Goal: Contribute content: Contribute content

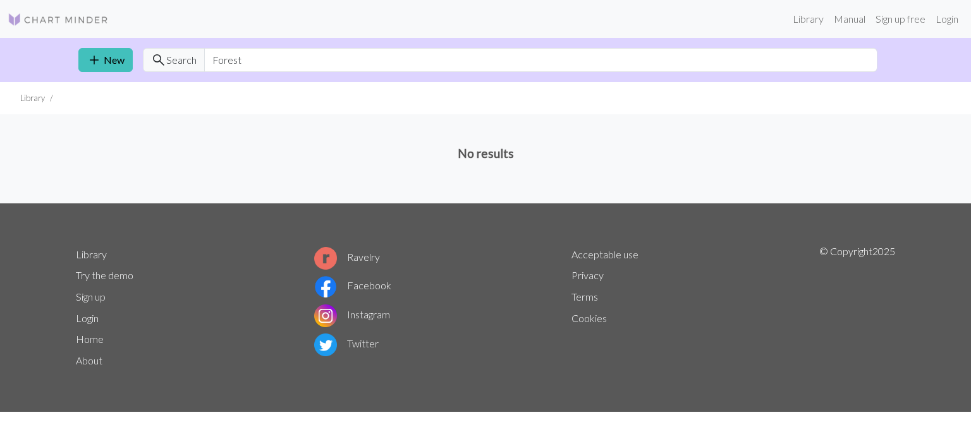
click at [68, 18] on img at bounding box center [58, 19] width 101 height 15
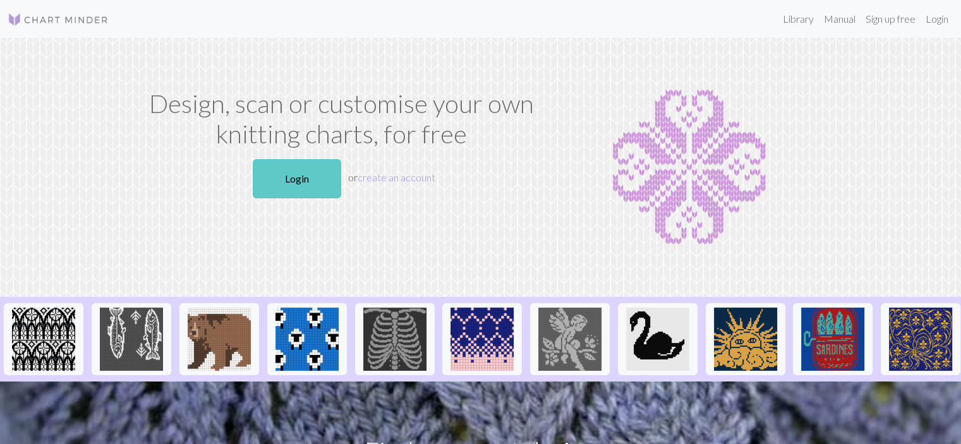
click at [301, 188] on link "Login" at bounding box center [297, 178] width 88 height 39
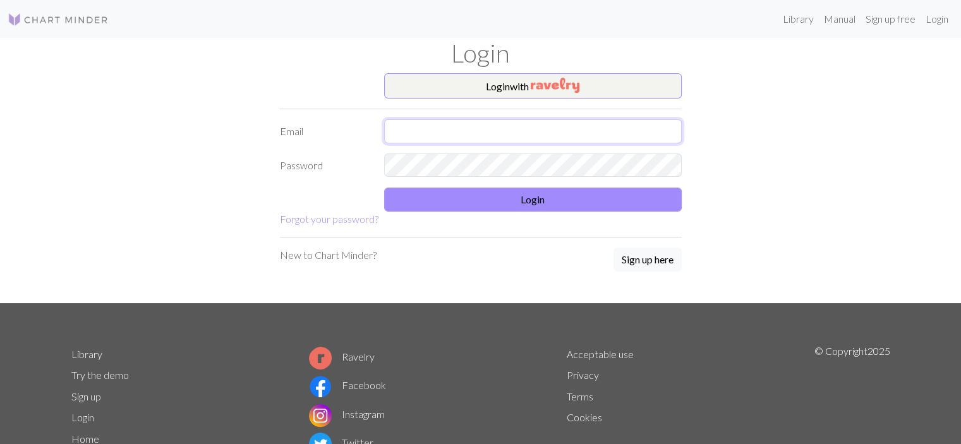
type input "[EMAIL_ADDRESS][DOMAIN_NAME]"
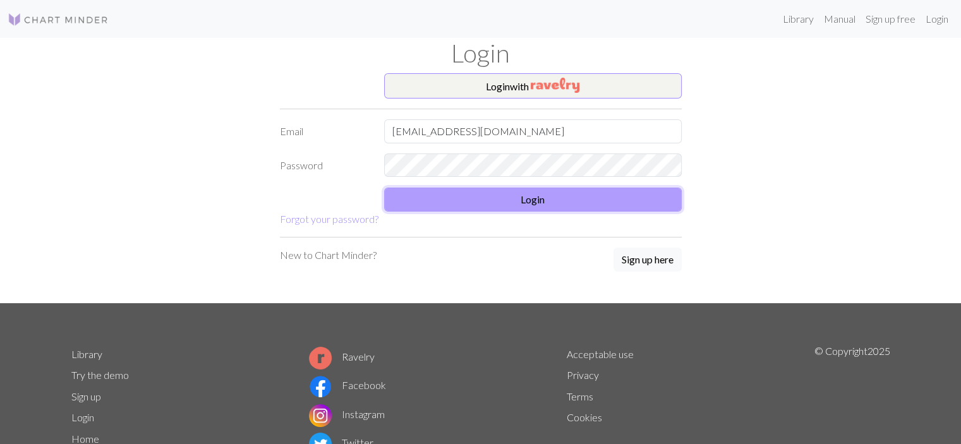
click at [536, 199] on button "Login" at bounding box center [533, 200] width 298 height 24
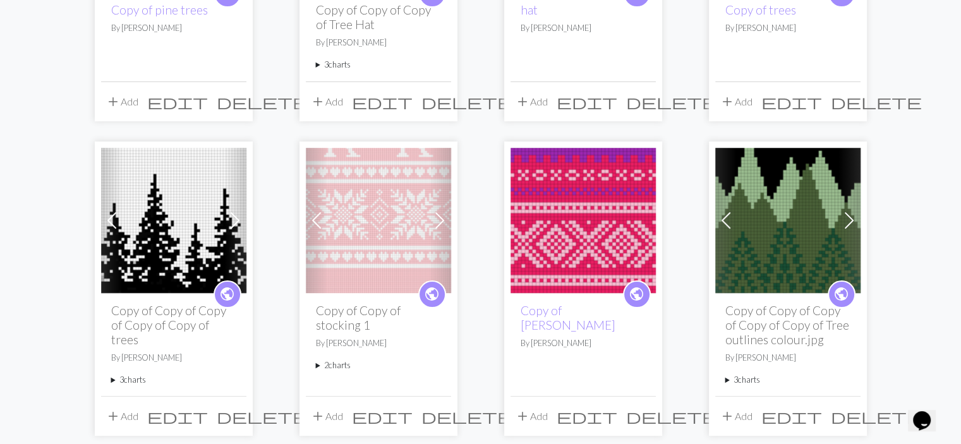
scroll to position [316, 0]
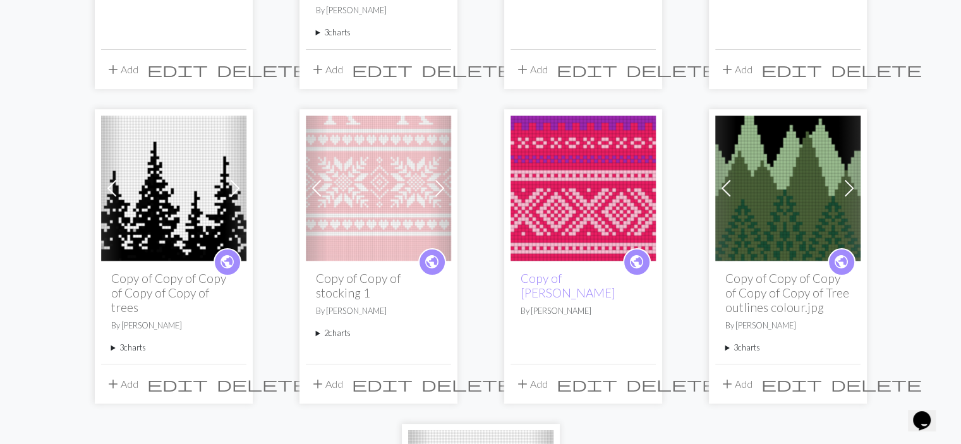
click at [782, 195] on img at bounding box center [787, 188] width 145 height 145
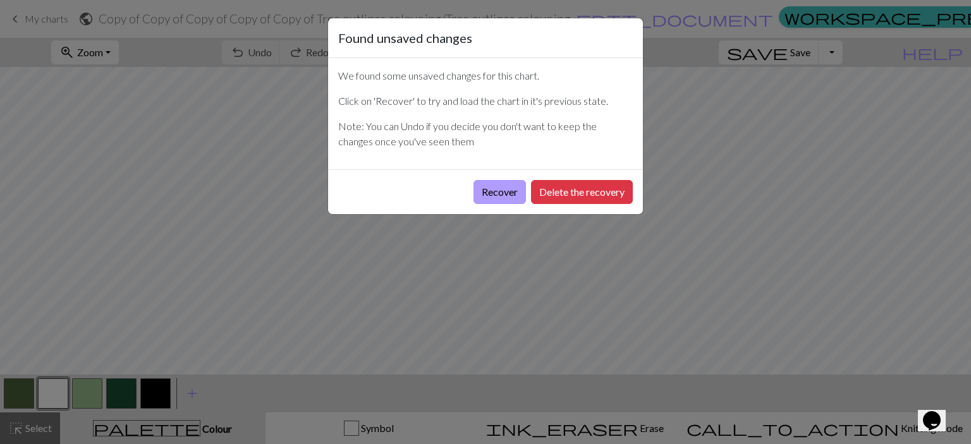
click at [508, 186] on button "Recover" at bounding box center [499, 192] width 52 height 24
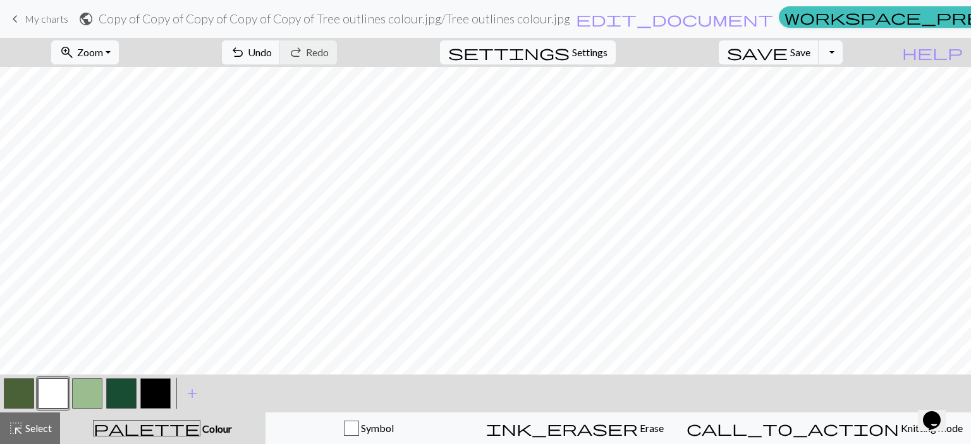
click at [54, 16] on span "My charts" at bounding box center [47, 19] width 44 height 12
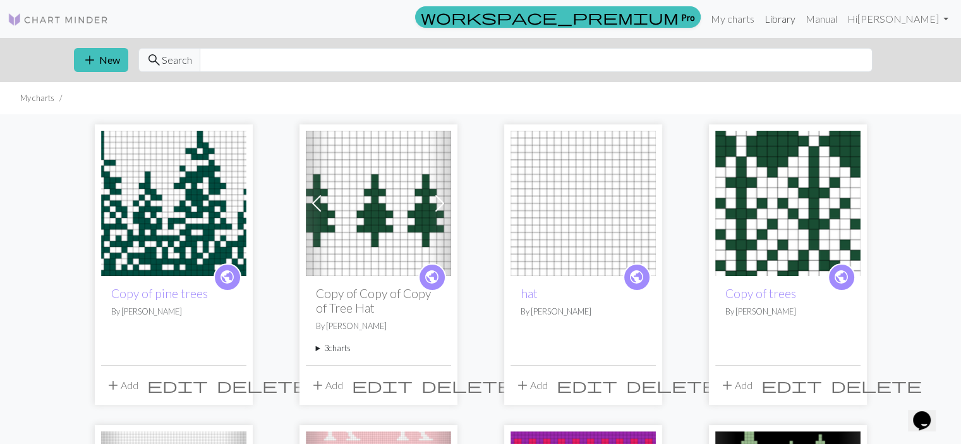
click at [801, 21] on link "Library" at bounding box center [780, 18] width 41 height 25
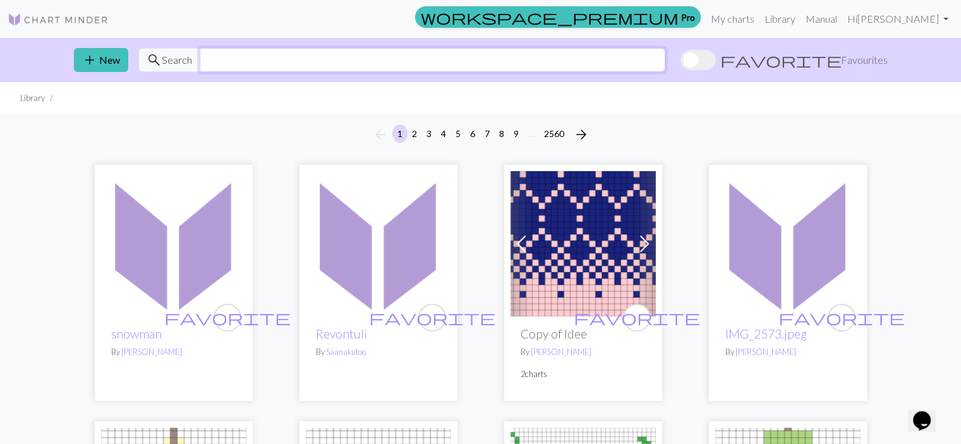
click at [294, 63] on input "text" at bounding box center [433, 60] width 466 height 24
type input "tree"
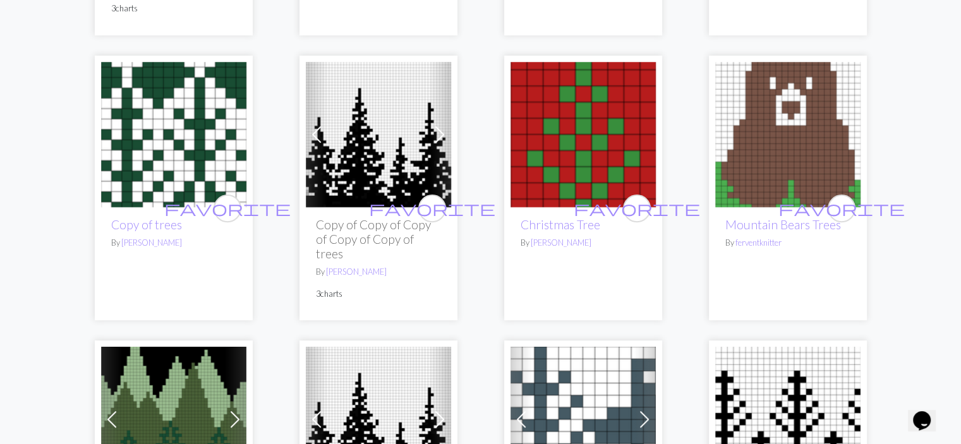
scroll to position [569, 0]
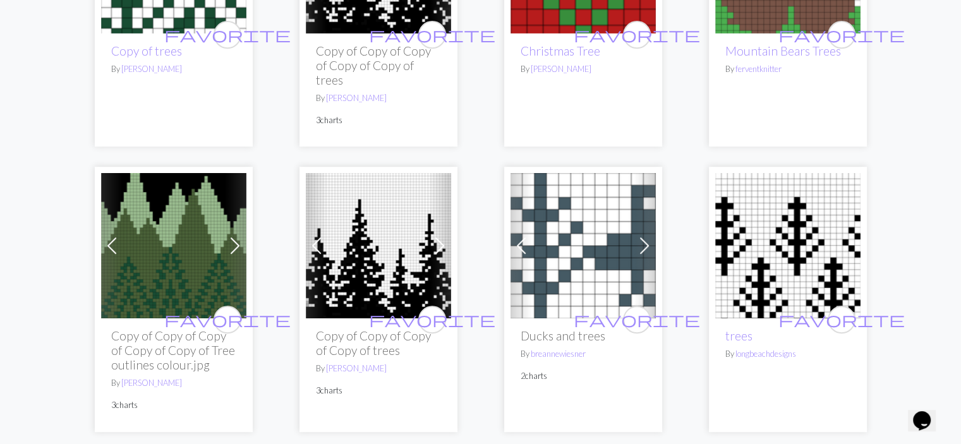
click at [173, 270] on img at bounding box center [173, 245] width 145 height 145
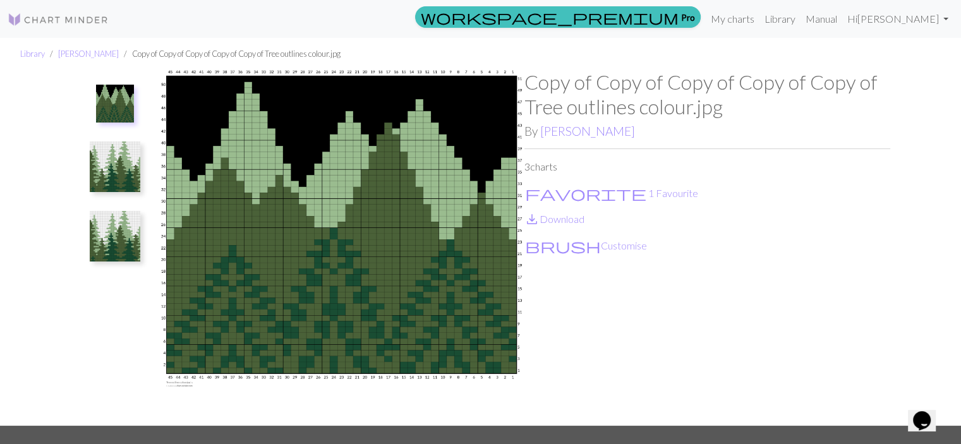
click at [108, 227] on img at bounding box center [115, 236] width 51 height 51
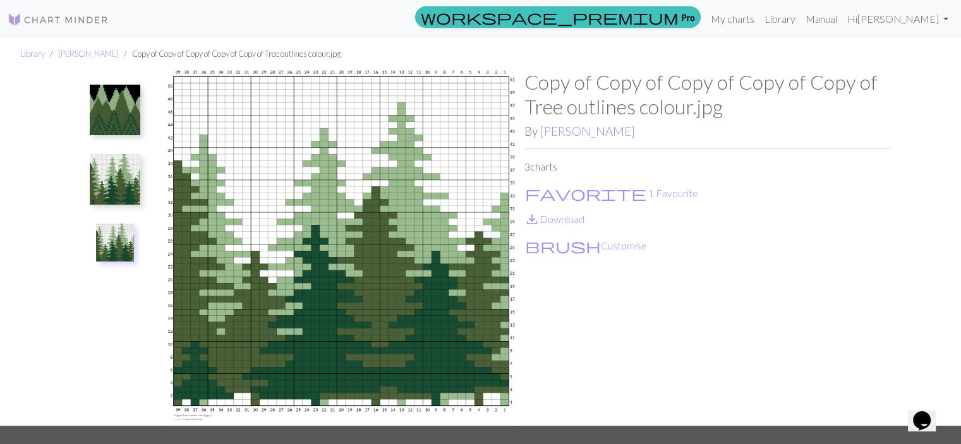
click at [116, 174] on img at bounding box center [115, 179] width 51 height 51
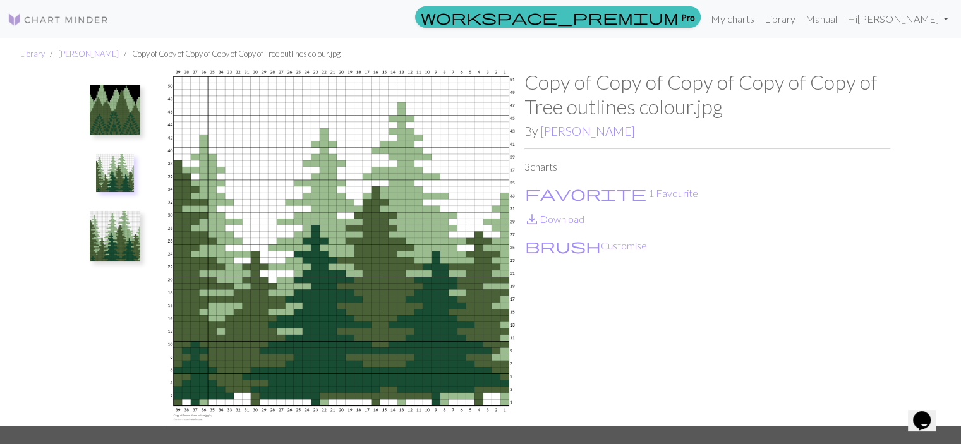
click at [78, 25] on img at bounding box center [58, 19] width 101 height 15
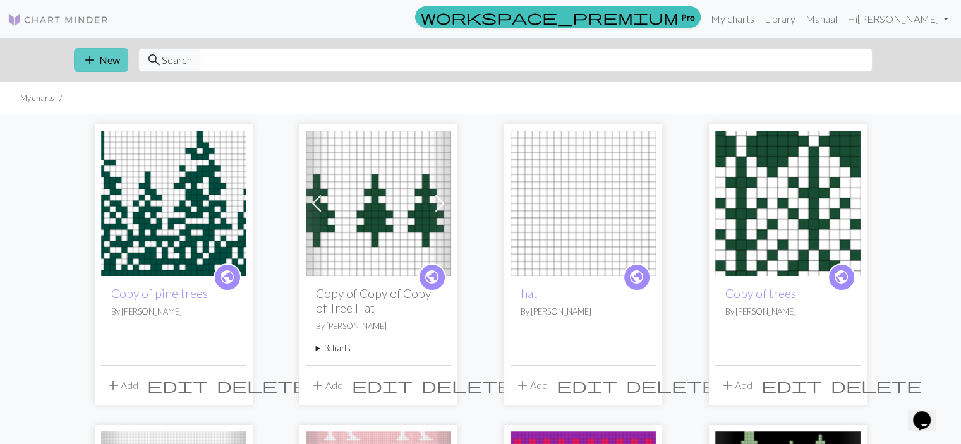
click at [95, 60] on span "add" at bounding box center [89, 60] width 15 height 18
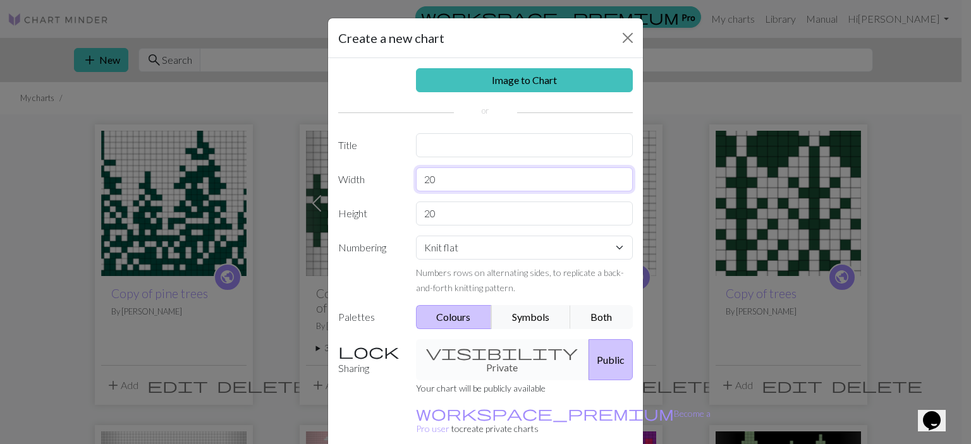
click at [455, 180] on input "20" at bounding box center [524, 179] width 217 height 24
type input "2"
type input "45"
click at [451, 212] on input "20" at bounding box center [524, 214] width 217 height 24
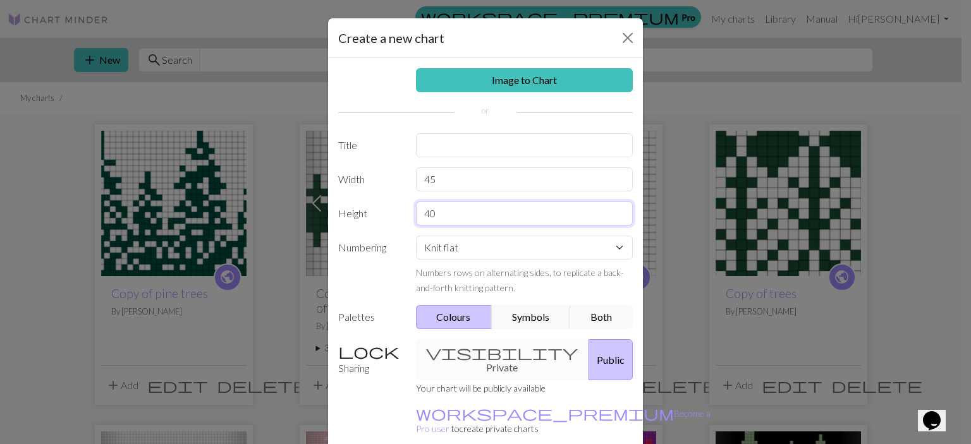
type input "40"
click at [465, 245] on select "Knit flat Knit in the round Lace knitting Cross stitch" at bounding box center [524, 248] width 217 height 24
select select "round"
click at [416, 236] on select "Knit flat Knit in the round Lace knitting Cross stitch" at bounding box center [524, 248] width 217 height 24
click at [453, 315] on button "Colours" at bounding box center [454, 317] width 76 height 24
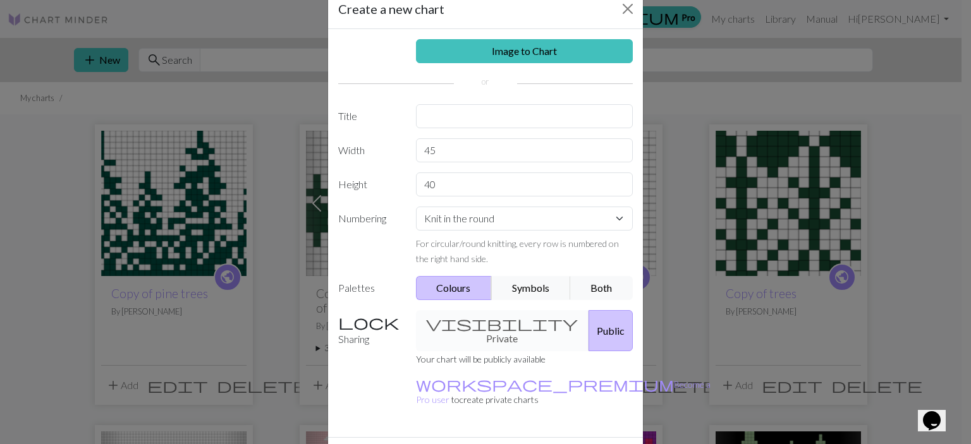
scroll to position [53, 0]
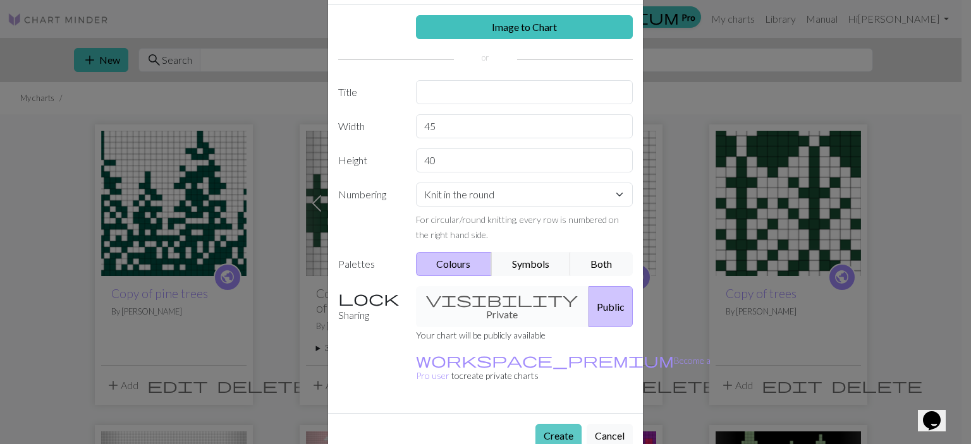
click at [549, 424] on button "Create" at bounding box center [558, 436] width 46 height 24
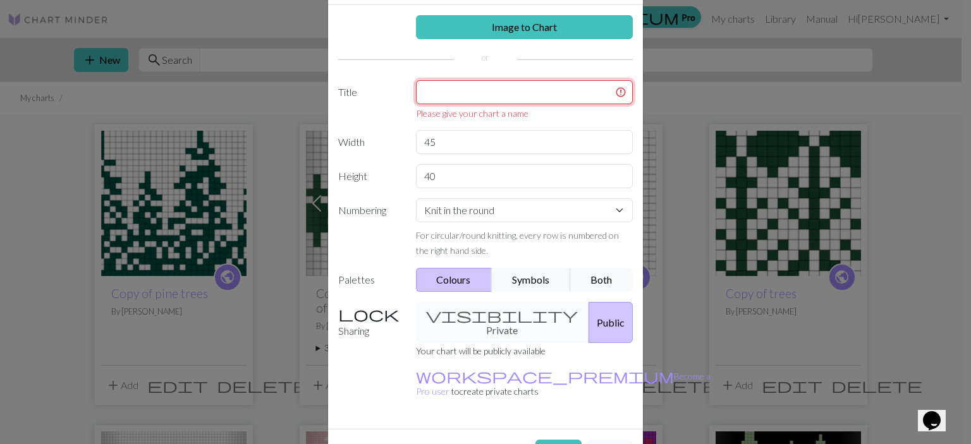
click at [471, 90] on input "text" at bounding box center [524, 92] width 217 height 24
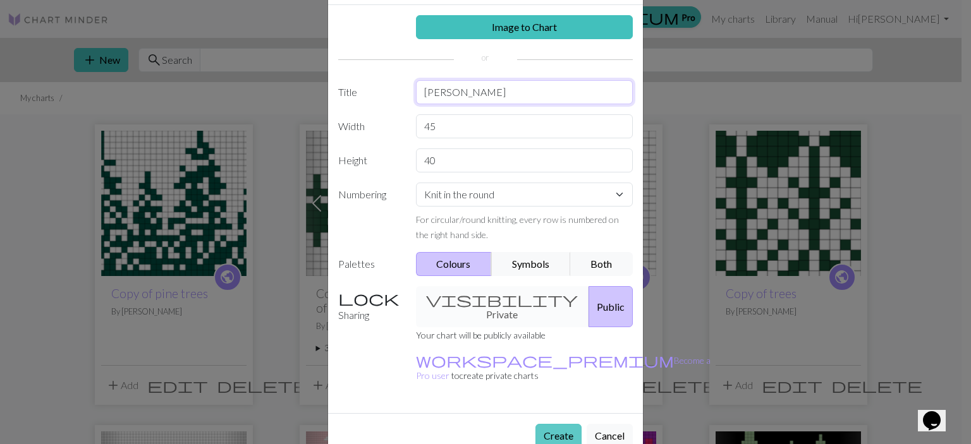
type input "[PERSON_NAME]"
click at [559, 424] on button "Create" at bounding box center [558, 436] width 46 height 24
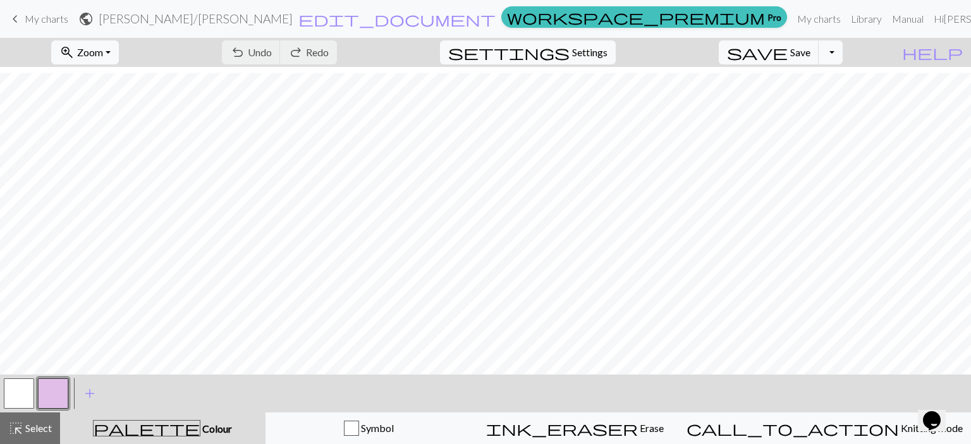
scroll to position [264, 0]
click at [23, 391] on button "button" at bounding box center [19, 394] width 30 height 30
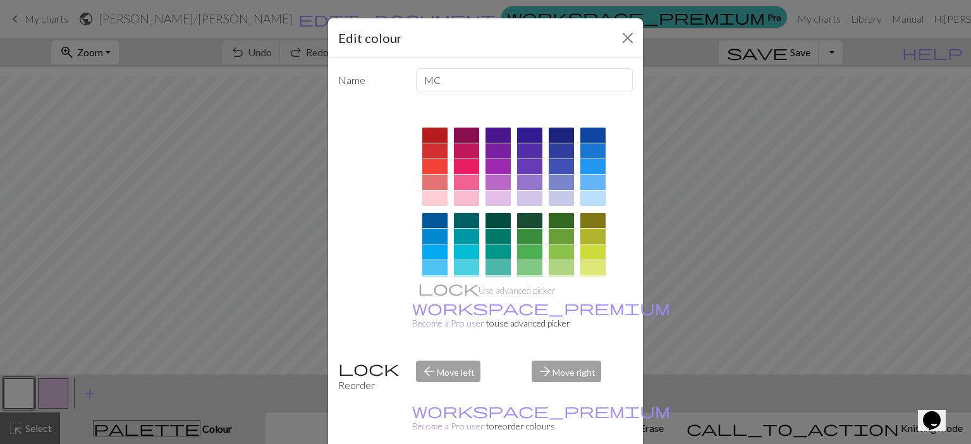
click at [525, 234] on div at bounding box center [529, 236] width 25 height 15
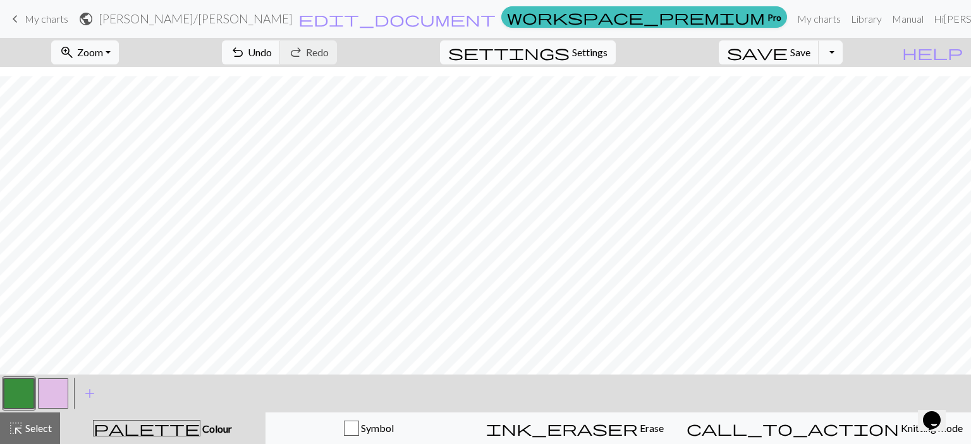
click at [48, 387] on button "button" at bounding box center [53, 394] width 30 height 30
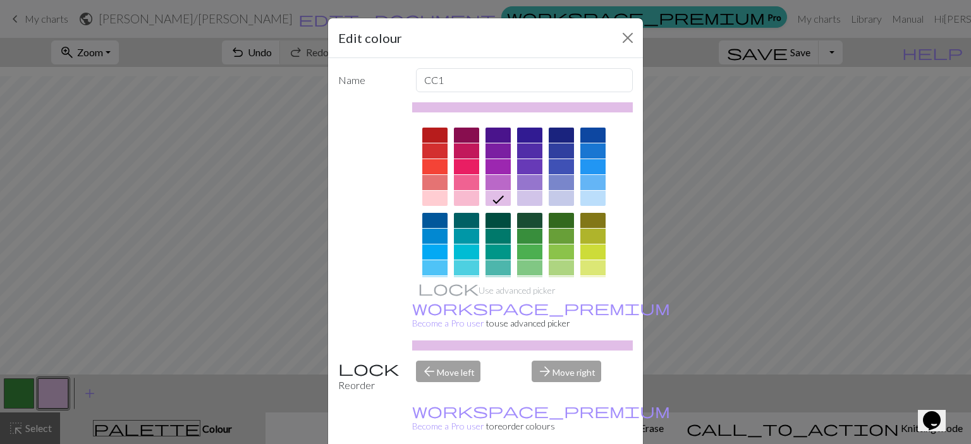
click at [559, 252] on div at bounding box center [561, 252] width 25 height 15
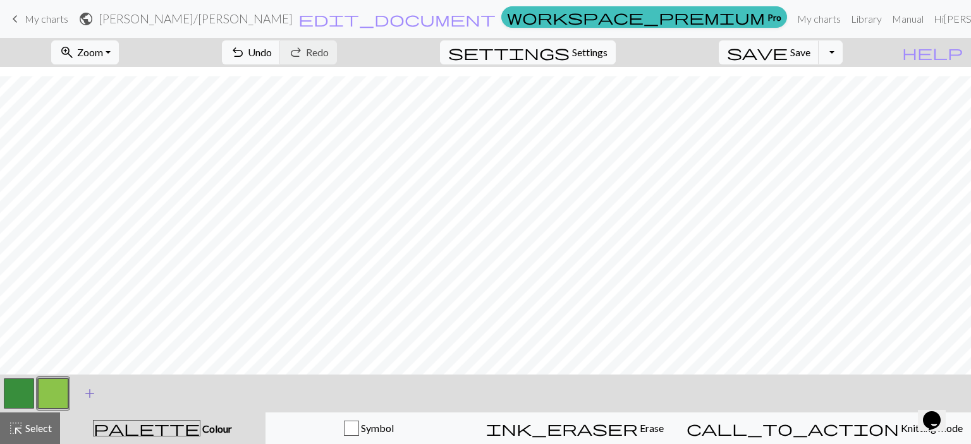
click at [92, 392] on span "add" at bounding box center [89, 394] width 15 height 18
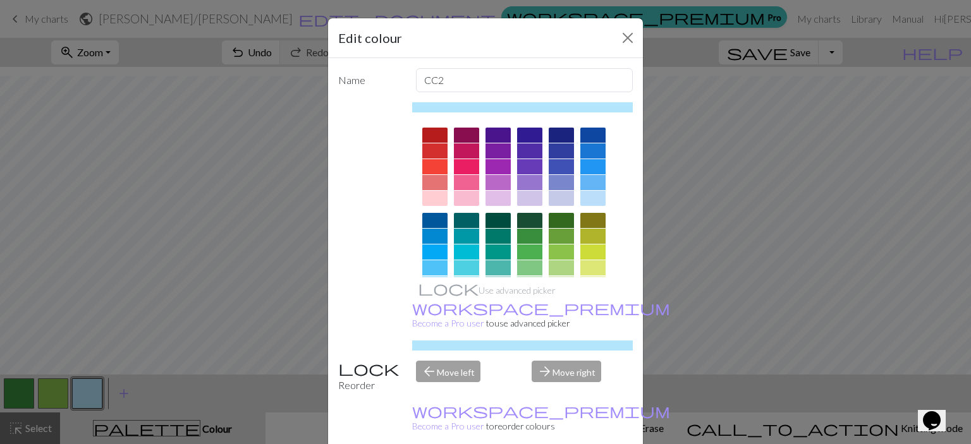
click at [497, 250] on div at bounding box center [497, 252] width 25 height 15
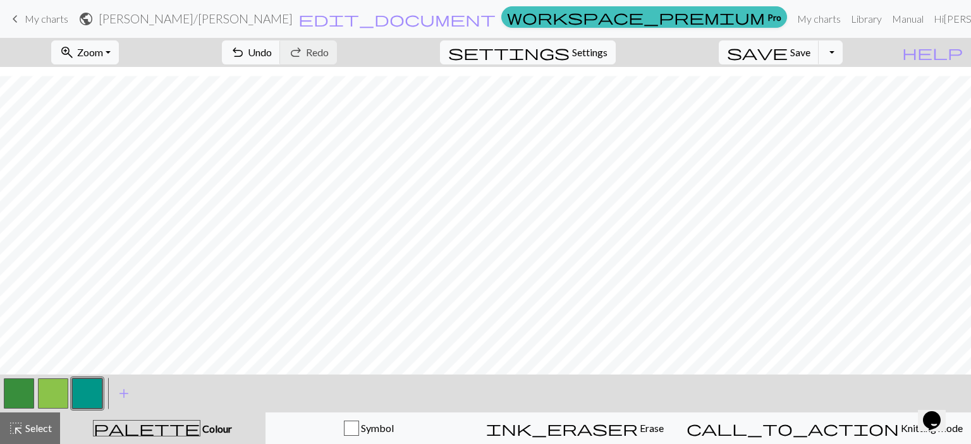
click at [16, 391] on button "button" at bounding box center [19, 394] width 30 height 30
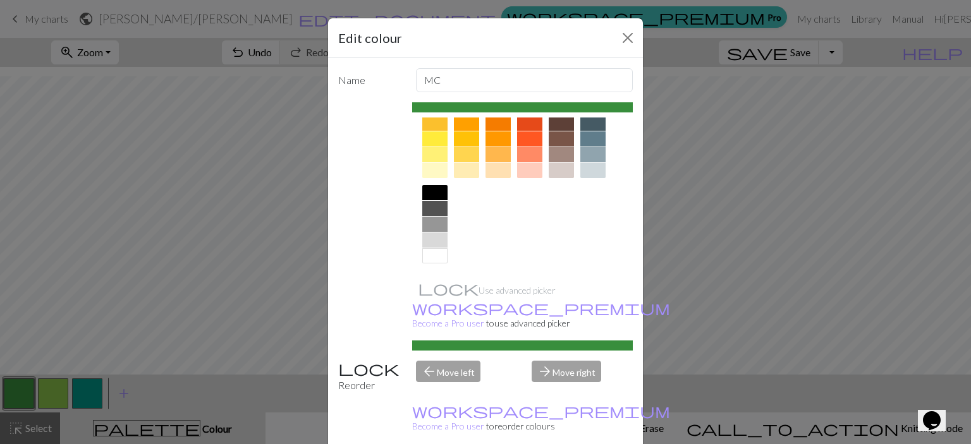
scroll to position [30, 0]
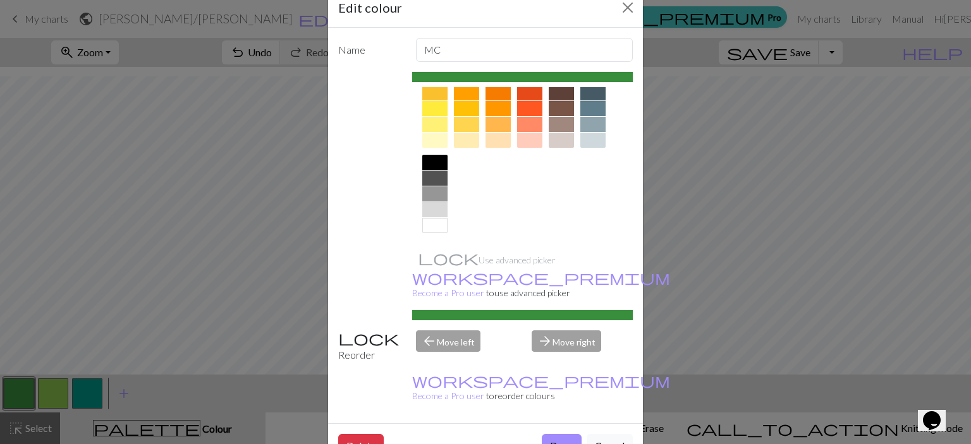
click at [423, 225] on div at bounding box center [434, 225] width 25 height 15
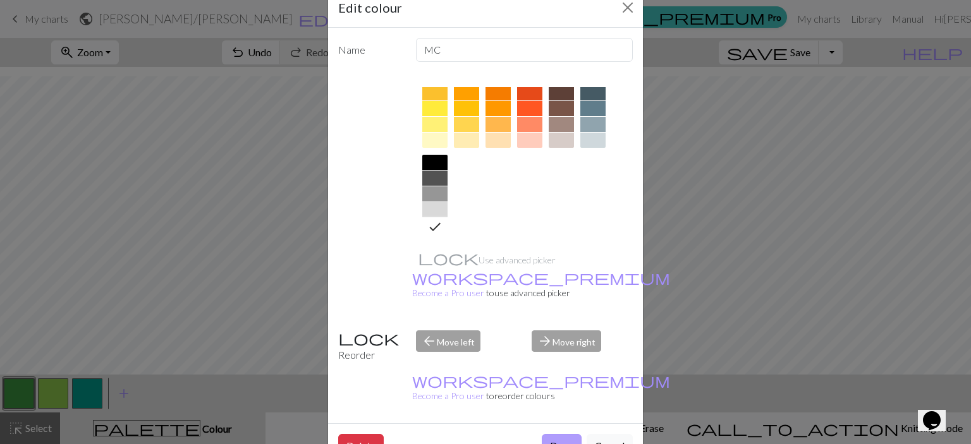
click at [558, 434] on button "Done" at bounding box center [562, 446] width 40 height 24
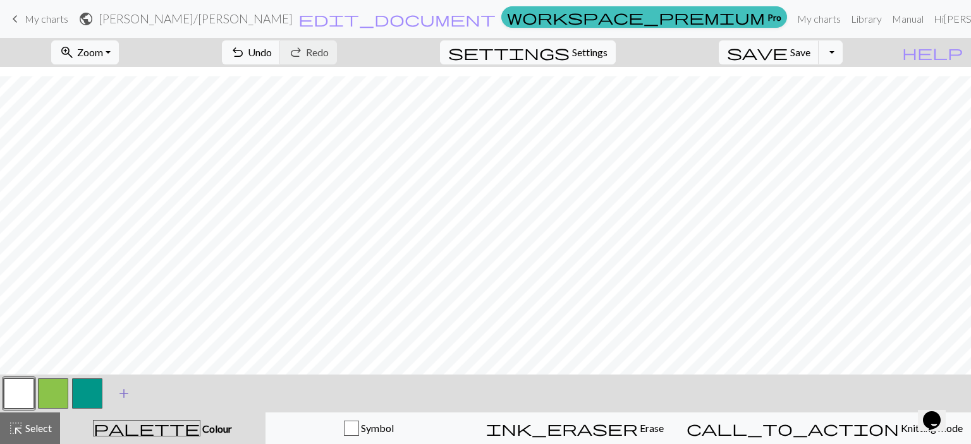
click at [123, 396] on span "add" at bounding box center [123, 394] width 15 height 18
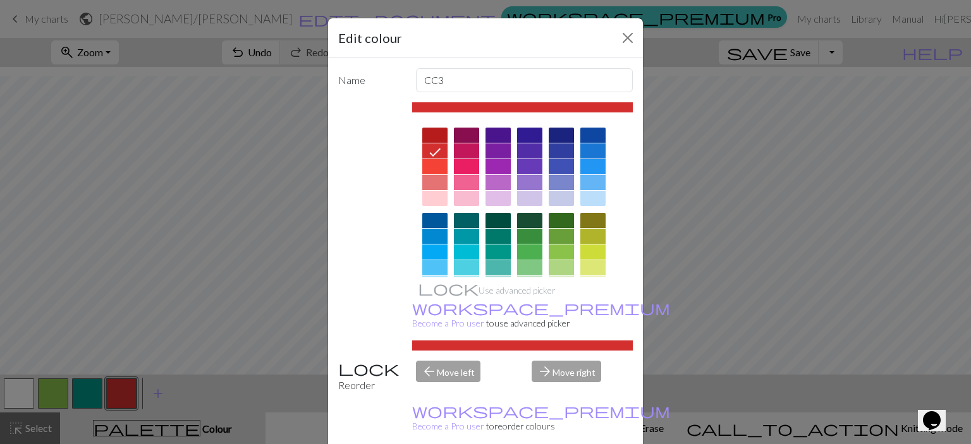
click at [532, 247] on div at bounding box center [529, 252] width 25 height 15
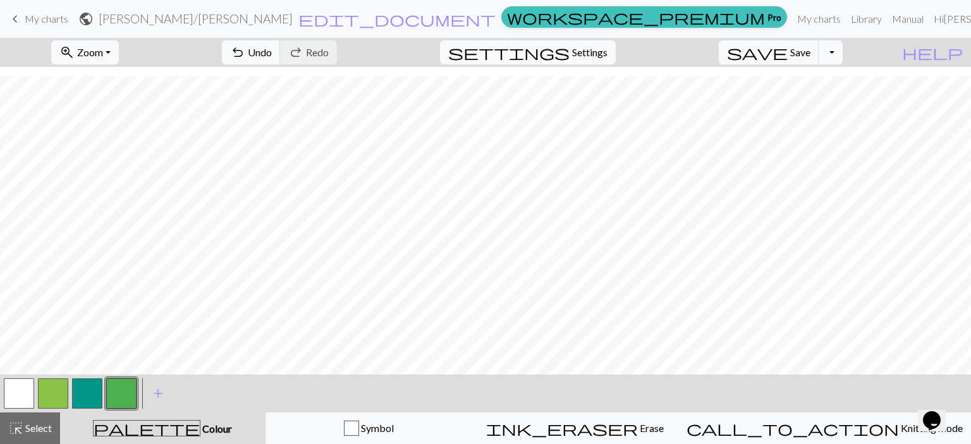
click at [91, 386] on button "button" at bounding box center [87, 394] width 30 height 30
click at [124, 388] on button "button" at bounding box center [121, 394] width 30 height 30
click at [80, 384] on button "button" at bounding box center [87, 394] width 30 height 30
click at [86, 384] on button "button" at bounding box center [87, 394] width 30 height 30
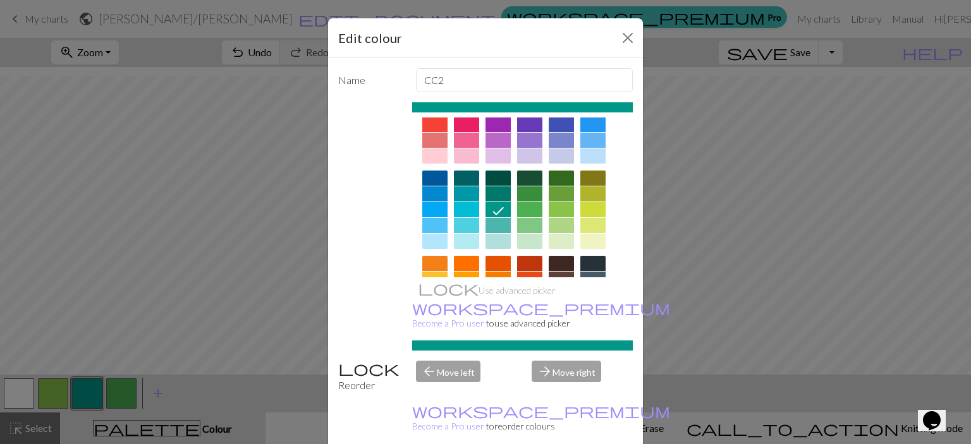
scroll to position [63, 0]
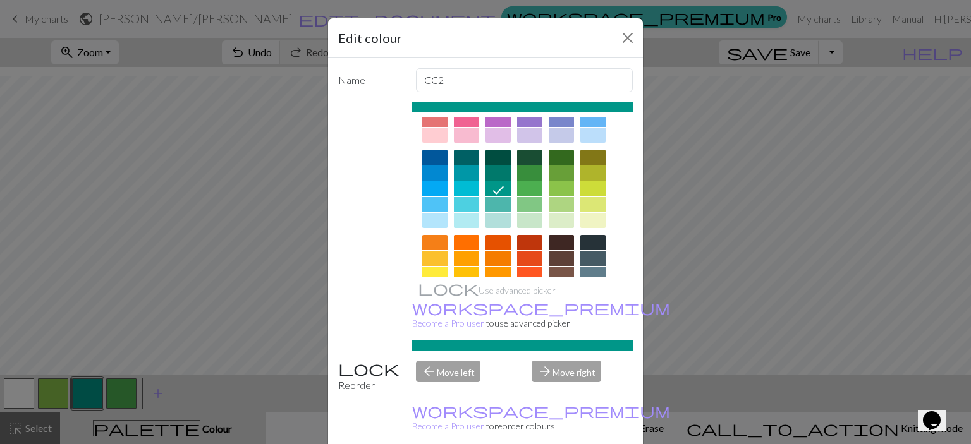
click at [494, 202] on div at bounding box center [497, 204] width 25 height 15
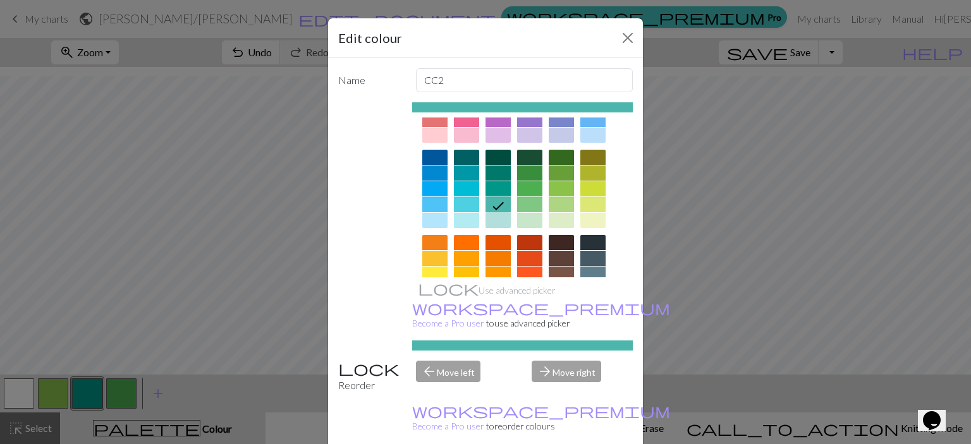
click at [526, 207] on div at bounding box center [529, 204] width 25 height 15
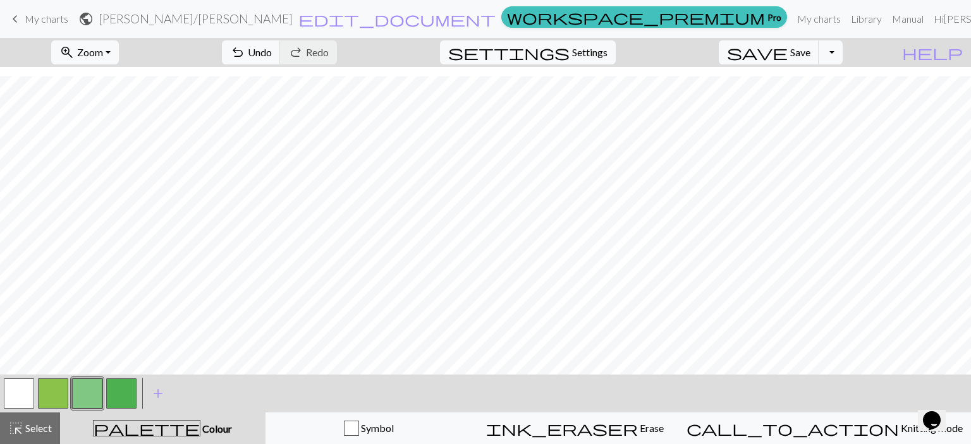
click at [119, 387] on button "button" at bounding box center [121, 394] width 30 height 30
click at [114, 384] on button "button" at bounding box center [121, 394] width 30 height 30
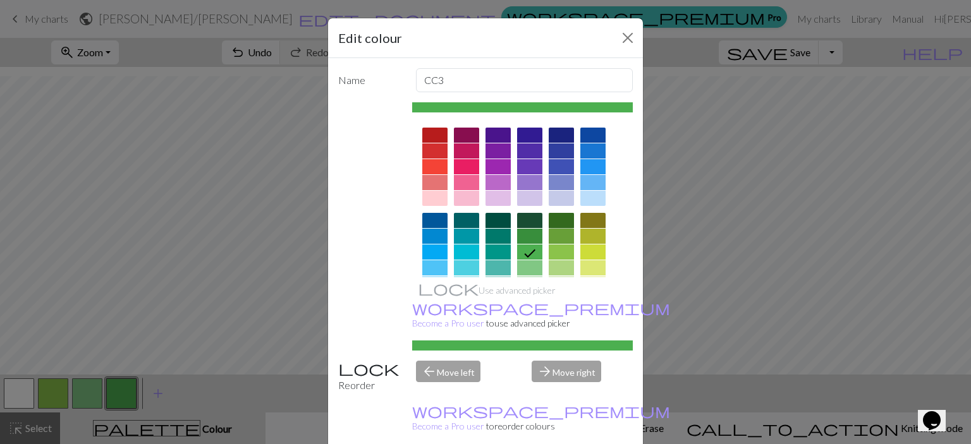
click at [559, 222] on div at bounding box center [561, 220] width 25 height 15
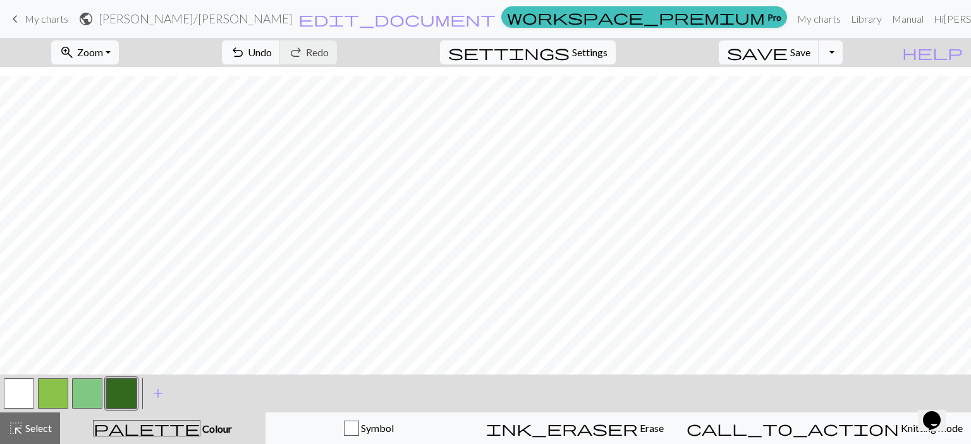
click at [118, 389] on button "button" at bounding box center [121, 394] width 30 height 30
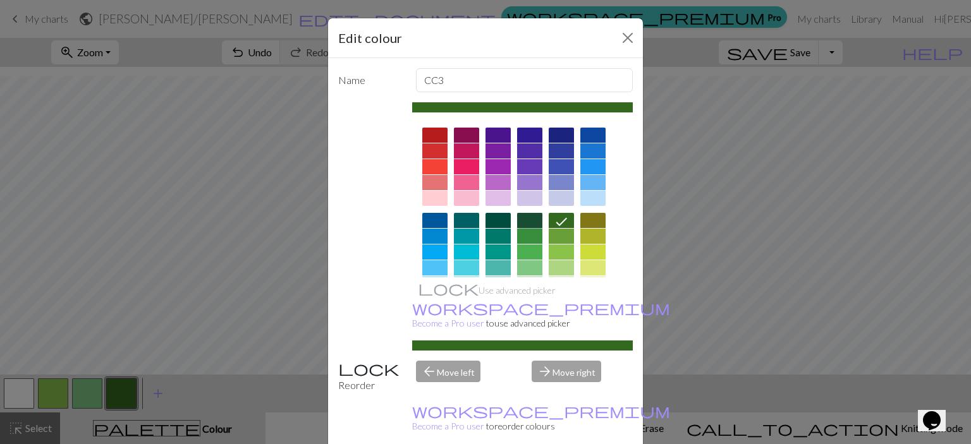
click at [525, 219] on div at bounding box center [529, 220] width 25 height 15
click at [526, 234] on div at bounding box center [529, 236] width 25 height 15
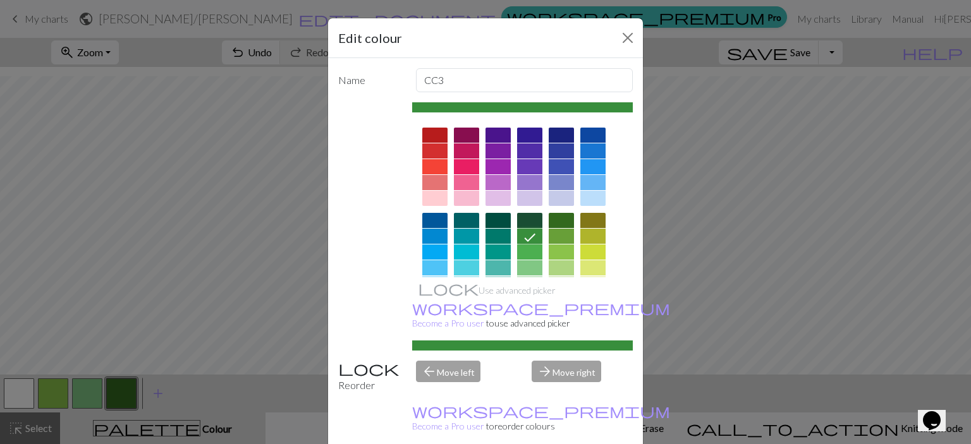
click at [495, 232] on div at bounding box center [497, 236] width 25 height 15
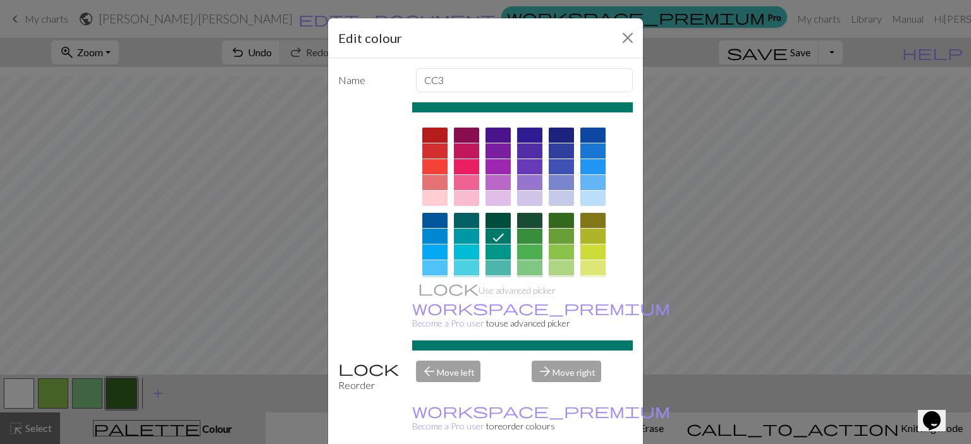
click at [495, 214] on div at bounding box center [497, 220] width 25 height 15
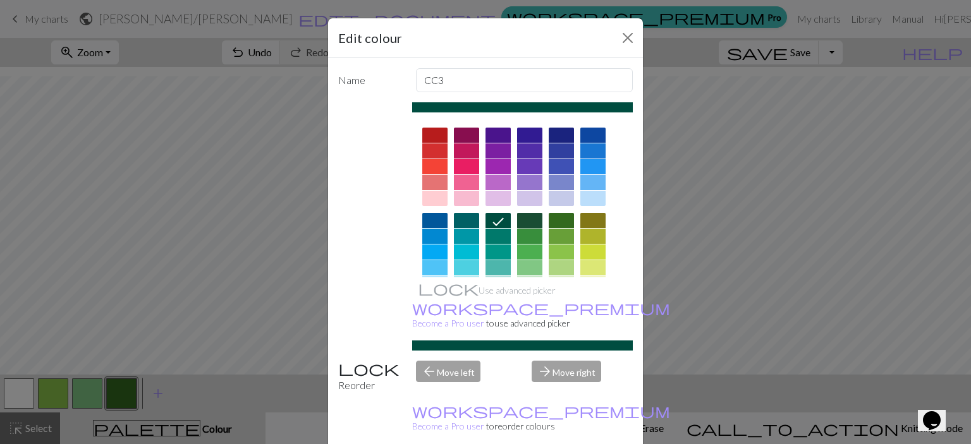
click at [533, 226] on div at bounding box center [529, 220] width 25 height 15
click at [533, 241] on div at bounding box center [529, 236] width 25 height 15
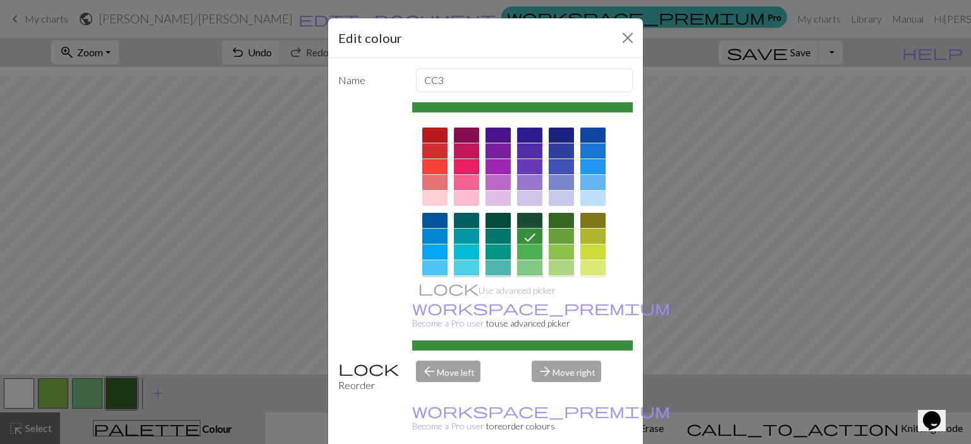
click at [554, 222] on div at bounding box center [561, 220] width 25 height 15
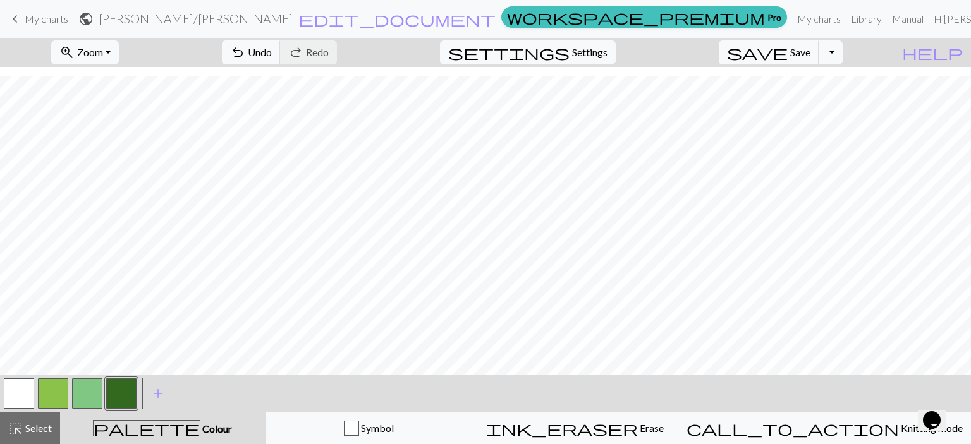
click at [53, 392] on button "button" at bounding box center [53, 394] width 30 height 30
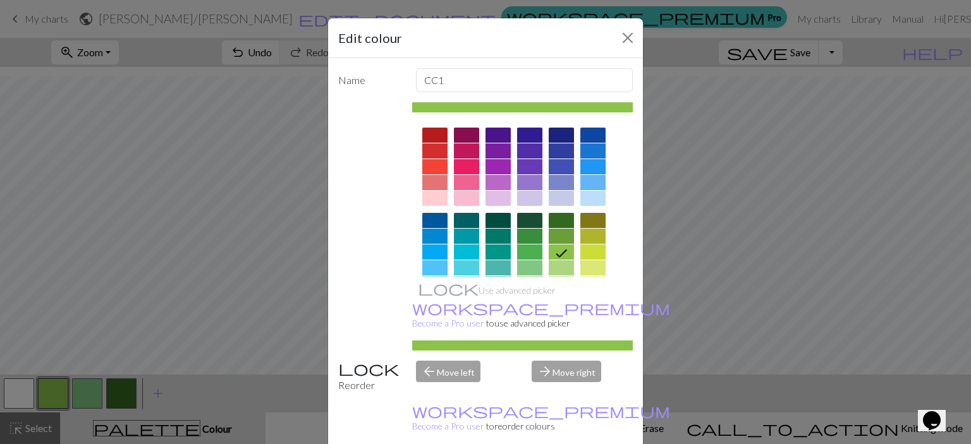
click at [559, 237] on div at bounding box center [561, 236] width 25 height 15
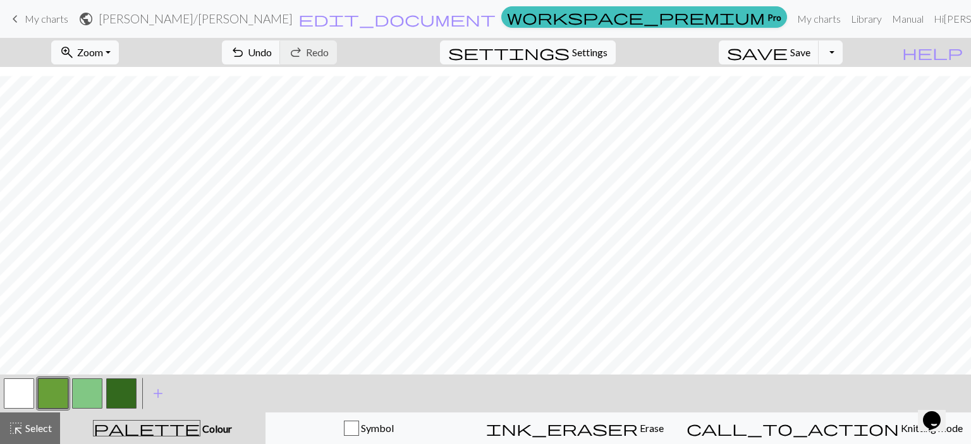
click at [116, 391] on button "button" at bounding box center [121, 394] width 30 height 30
click at [77, 399] on button "button" at bounding box center [87, 394] width 30 height 30
click at [50, 396] on button "button" at bounding box center [53, 394] width 30 height 30
click at [91, 382] on button "button" at bounding box center [87, 394] width 30 height 30
click at [123, 389] on button "button" at bounding box center [121, 394] width 30 height 30
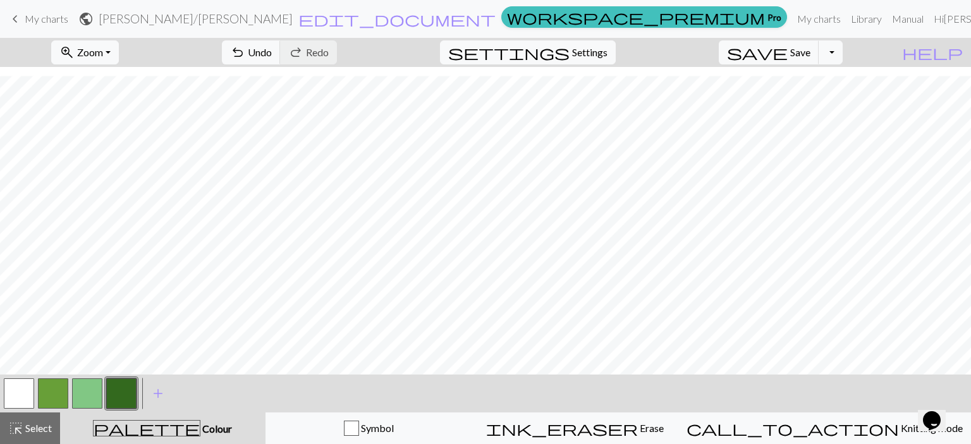
click at [58, 384] on button "button" at bounding box center [53, 394] width 30 height 30
click at [126, 391] on button "button" at bounding box center [121, 394] width 30 height 30
click at [97, 390] on button "button" at bounding box center [87, 394] width 30 height 30
click at [58, 386] on button "button" at bounding box center [53, 394] width 30 height 30
click at [8, 382] on button "button" at bounding box center [19, 394] width 30 height 30
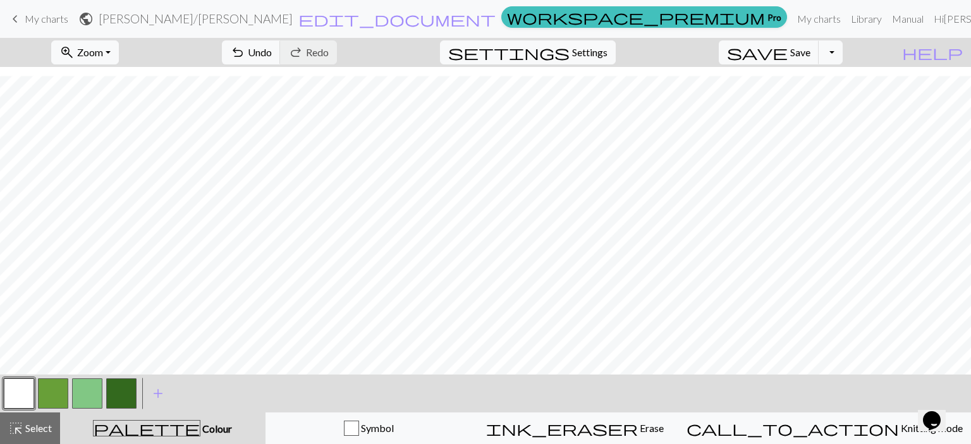
click at [62, 388] on button "button" at bounding box center [53, 394] width 30 height 30
click at [126, 400] on button "button" at bounding box center [121, 394] width 30 height 30
click at [25, 381] on button "button" at bounding box center [19, 394] width 30 height 30
click at [125, 383] on button "button" at bounding box center [121, 394] width 30 height 30
click at [25, 398] on button "button" at bounding box center [19, 394] width 30 height 30
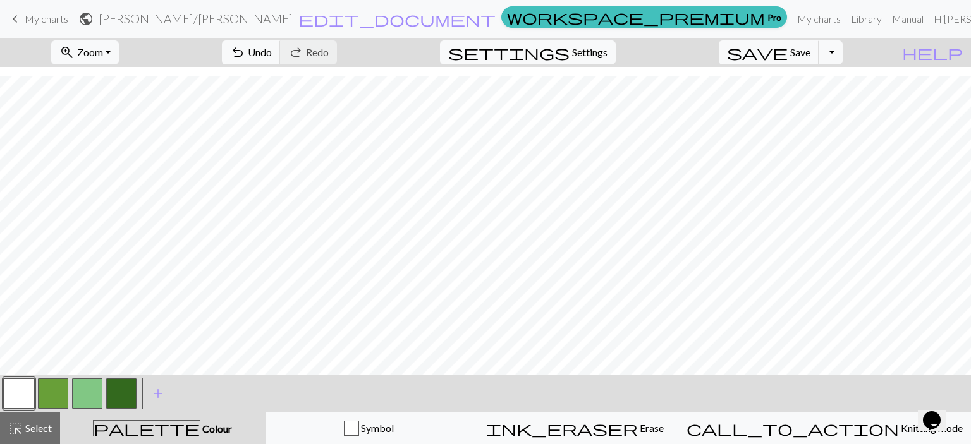
click at [131, 398] on button "button" at bounding box center [121, 394] width 30 height 30
click at [102, 381] on div at bounding box center [87, 394] width 34 height 34
click at [92, 384] on button "button" at bounding box center [87, 394] width 30 height 30
click at [129, 392] on button "button" at bounding box center [121, 394] width 30 height 30
click at [88, 394] on button "button" at bounding box center [87, 394] width 30 height 30
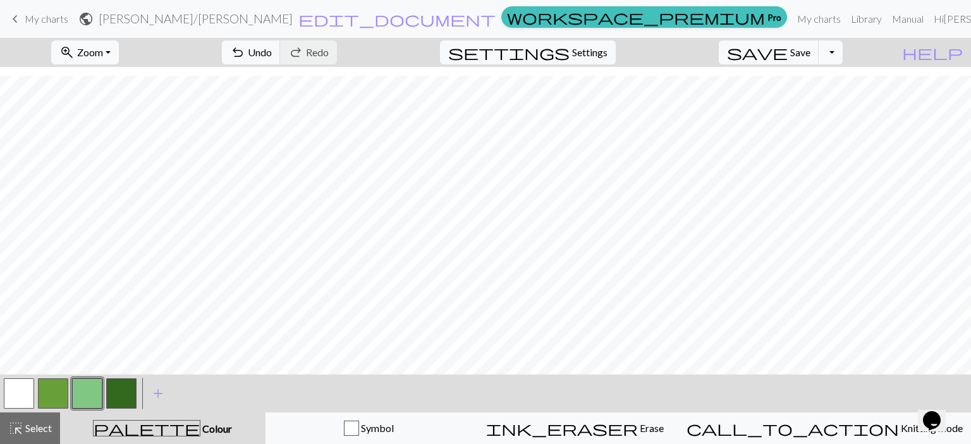
click at [61, 384] on button "button" at bounding box center [53, 394] width 30 height 30
click at [162, 394] on span "add" at bounding box center [157, 394] width 15 height 18
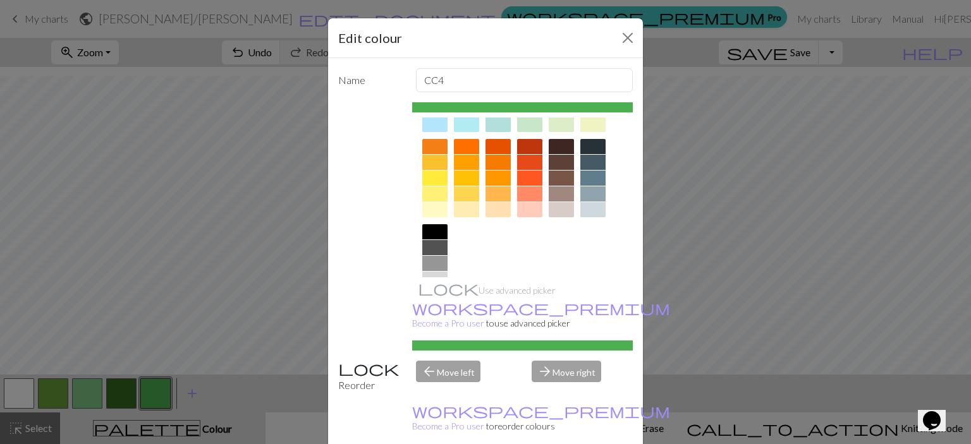
scroll to position [198, 0]
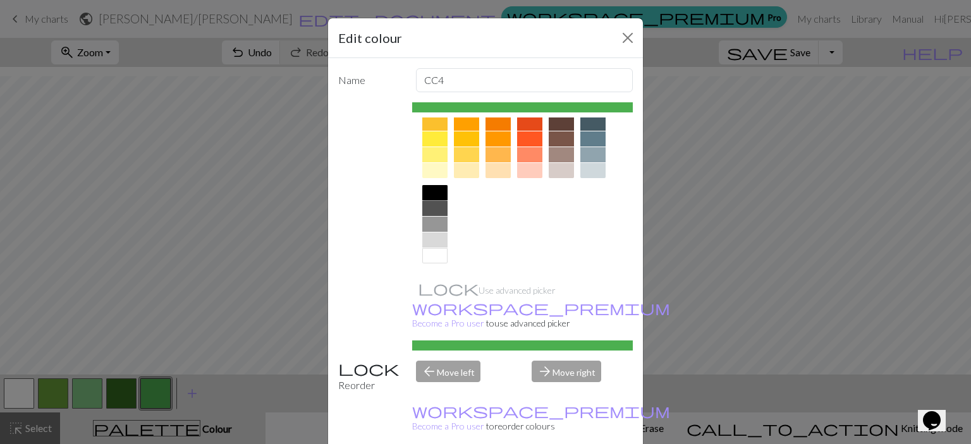
click at [430, 191] on div at bounding box center [434, 192] width 25 height 15
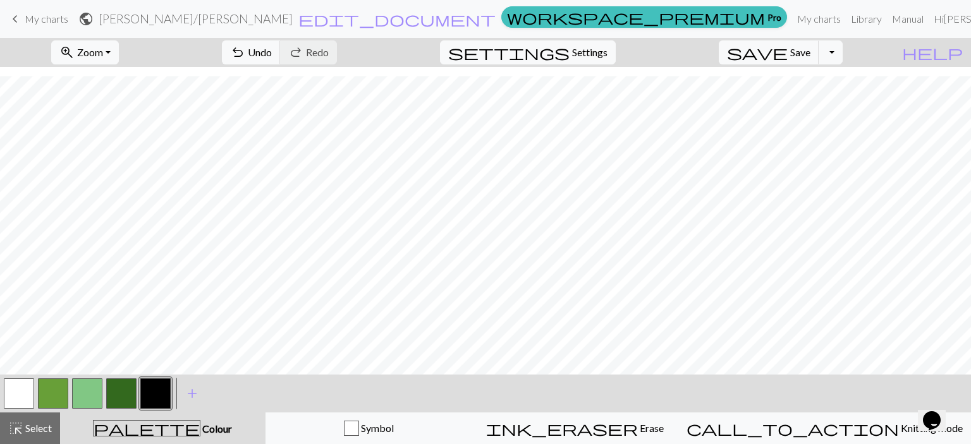
click at [56, 389] on button "button" at bounding box center [53, 394] width 30 height 30
click at [85, 386] on button "button" at bounding box center [87, 394] width 30 height 30
click at [122, 396] on button "button" at bounding box center [121, 394] width 30 height 30
click at [46, 392] on button "button" at bounding box center [53, 394] width 30 height 30
click at [20, 385] on button "button" at bounding box center [19, 394] width 30 height 30
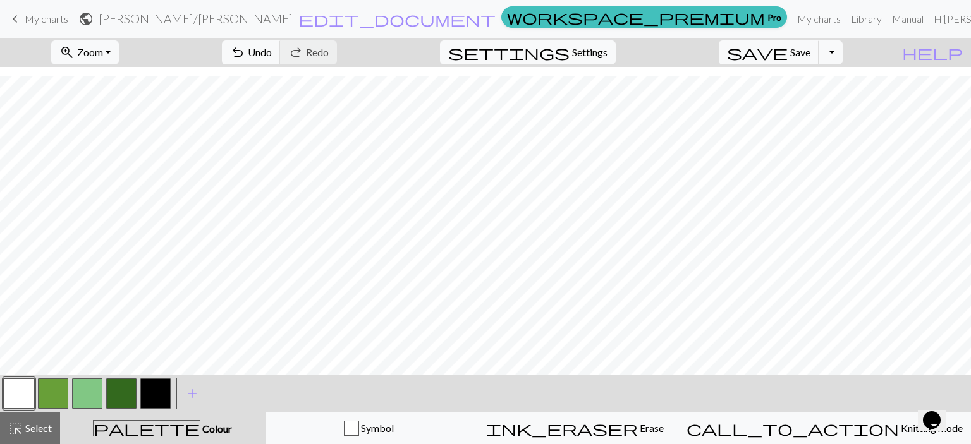
click at [88, 392] on button "button" at bounding box center [87, 394] width 30 height 30
click at [159, 388] on button "button" at bounding box center [155, 394] width 30 height 30
click at [94, 387] on button "button" at bounding box center [87, 394] width 30 height 30
click at [152, 389] on button "button" at bounding box center [155, 394] width 30 height 30
click at [90, 384] on button "button" at bounding box center [87, 394] width 30 height 30
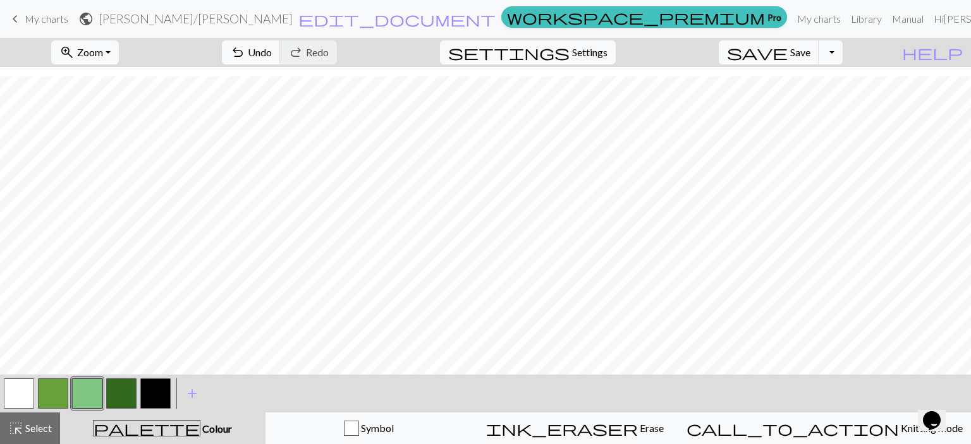
click at [56, 384] on button "button" at bounding box center [53, 394] width 30 height 30
click at [56, 390] on button "button" at bounding box center [53, 394] width 30 height 30
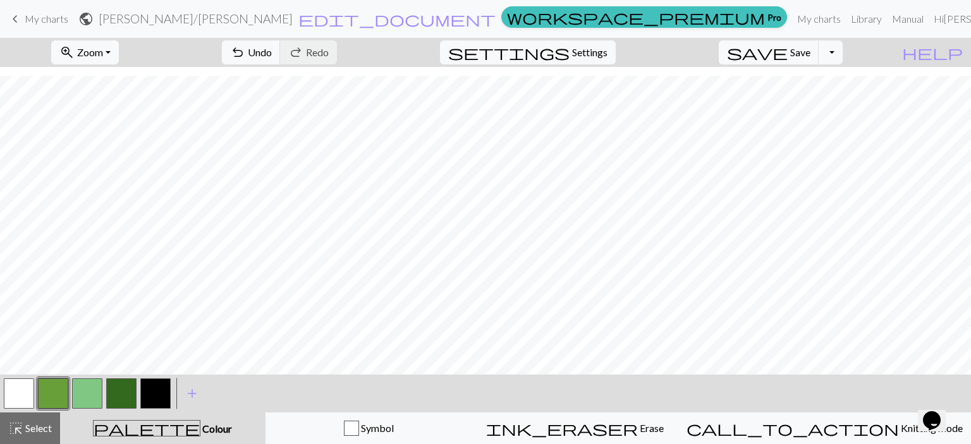
click at [148, 384] on button "button" at bounding box center [155, 394] width 30 height 30
click at [60, 379] on button "button" at bounding box center [53, 394] width 30 height 30
click at [25, 380] on button "button" at bounding box center [19, 394] width 30 height 30
click at [61, 391] on button "button" at bounding box center [53, 394] width 30 height 30
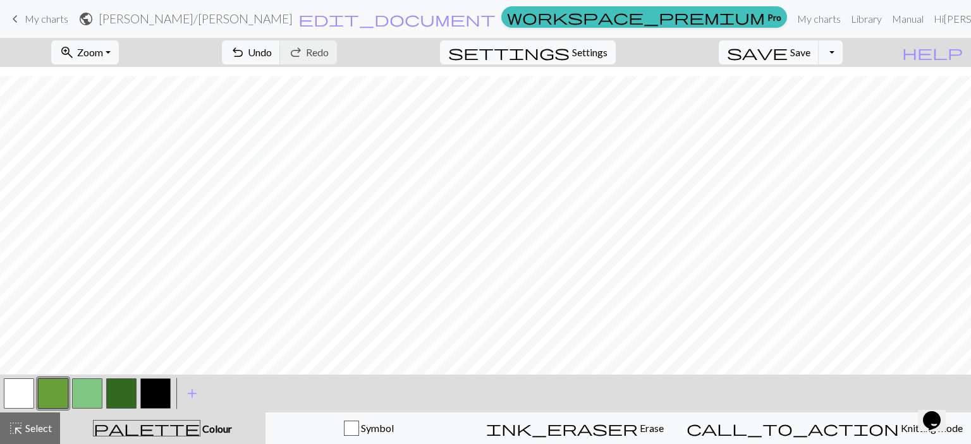
click at [90, 387] on button "button" at bounding box center [87, 394] width 30 height 30
click at [159, 389] on button "button" at bounding box center [155, 394] width 30 height 30
click at [85, 384] on button "button" at bounding box center [87, 394] width 30 height 30
click at [152, 379] on button "button" at bounding box center [155, 394] width 30 height 30
click at [60, 398] on button "button" at bounding box center [53, 394] width 30 height 30
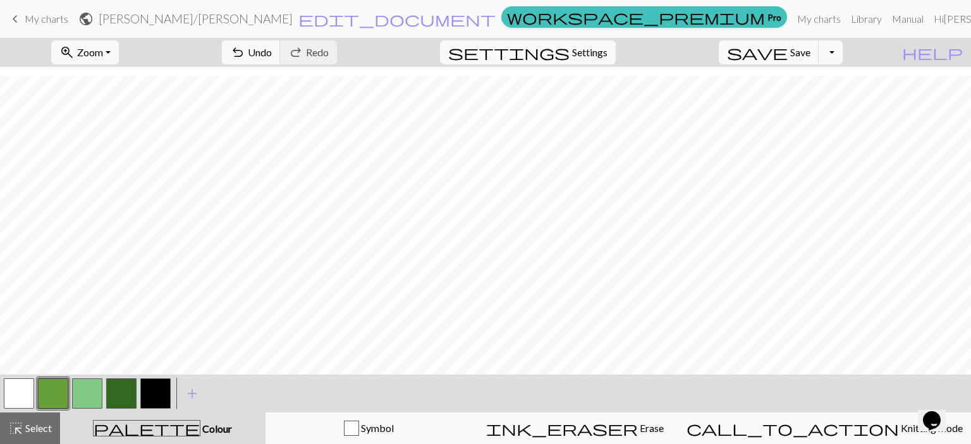
click at [85, 394] on button "button" at bounding box center [87, 394] width 30 height 30
click at [63, 398] on button "button" at bounding box center [53, 394] width 30 height 30
click at [88, 384] on button "button" at bounding box center [87, 394] width 30 height 30
click at [23, 386] on button "button" at bounding box center [19, 394] width 30 height 30
click at [157, 393] on button "button" at bounding box center [155, 394] width 30 height 30
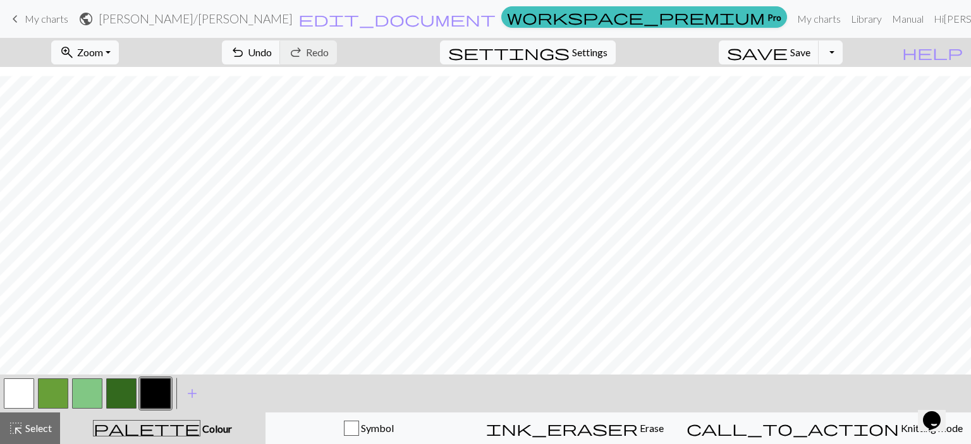
click at [91, 389] on button "button" at bounding box center [87, 394] width 30 height 30
click at [167, 393] on button "button" at bounding box center [155, 394] width 30 height 30
click at [61, 388] on button "button" at bounding box center [53, 394] width 30 height 30
click at [81, 392] on button "button" at bounding box center [87, 394] width 30 height 30
click at [22, 391] on button "button" at bounding box center [19, 394] width 30 height 30
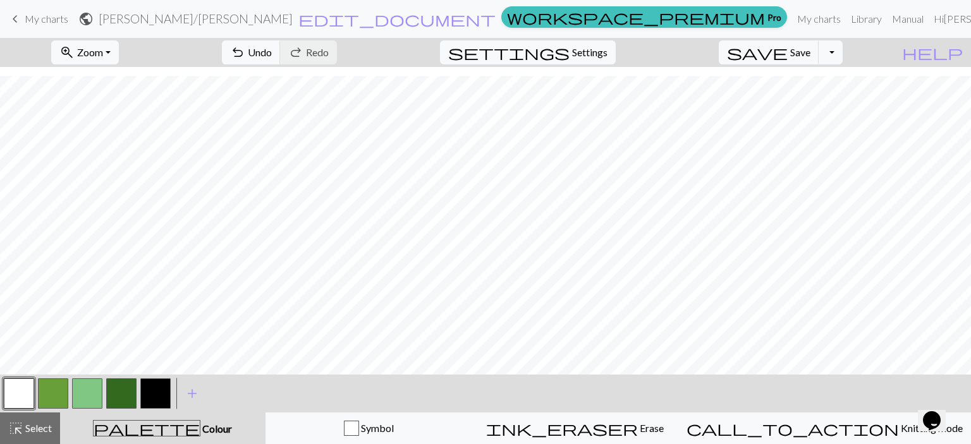
click at [86, 387] on button "button" at bounding box center [87, 394] width 30 height 30
click at [48, 391] on button "button" at bounding box center [53, 394] width 30 height 30
click at [150, 386] on button "button" at bounding box center [155, 394] width 30 height 30
click at [55, 387] on button "button" at bounding box center [53, 394] width 30 height 30
click at [157, 396] on button "button" at bounding box center [155, 394] width 30 height 30
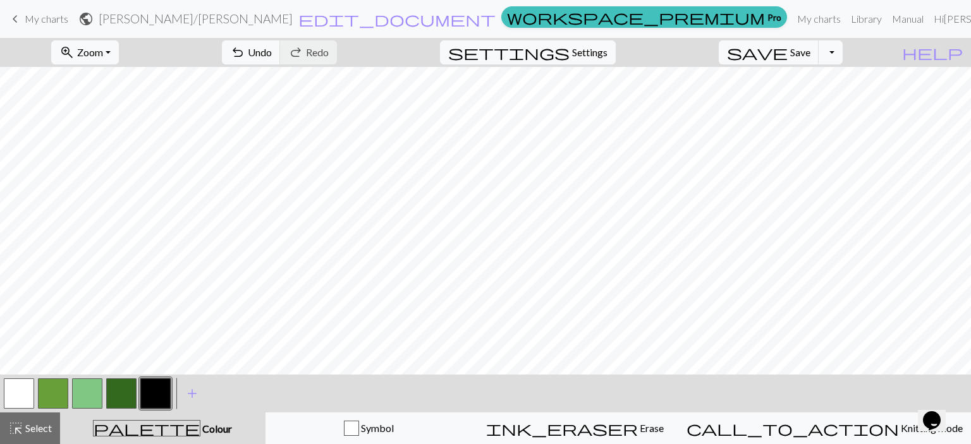
scroll to position [137, 0]
click at [96, 396] on button "button" at bounding box center [87, 394] width 30 height 30
click at [159, 394] on button "button" at bounding box center [155, 394] width 30 height 30
click at [83, 394] on button "button" at bounding box center [87, 394] width 30 height 30
click at [119, 50] on button "zoom_in Zoom Zoom" at bounding box center [85, 52] width 68 height 24
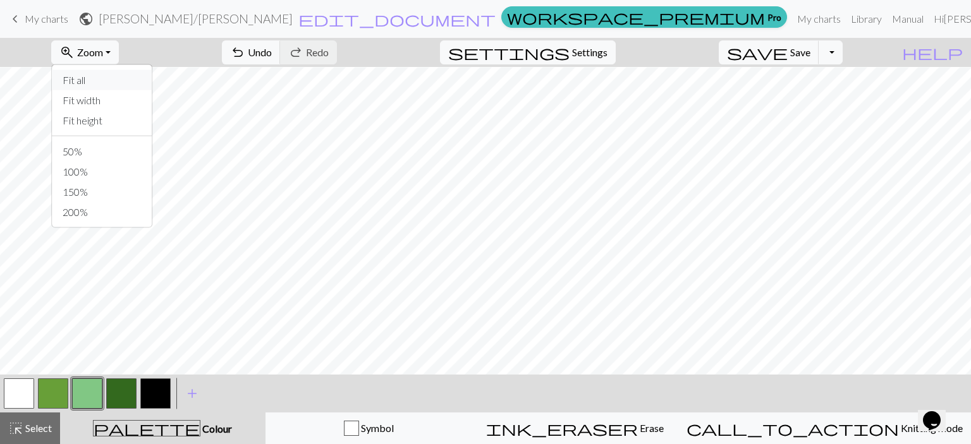
click at [127, 83] on button "Fit all" at bounding box center [102, 80] width 100 height 20
click at [119, 387] on button "button" at bounding box center [121, 394] width 30 height 30
click at [97, 386] on button "button" at bounding box center [87, 394] width 30 height 30
click at [128, 389] on button "button" at bounding box center [121, 394] width 30 height 30
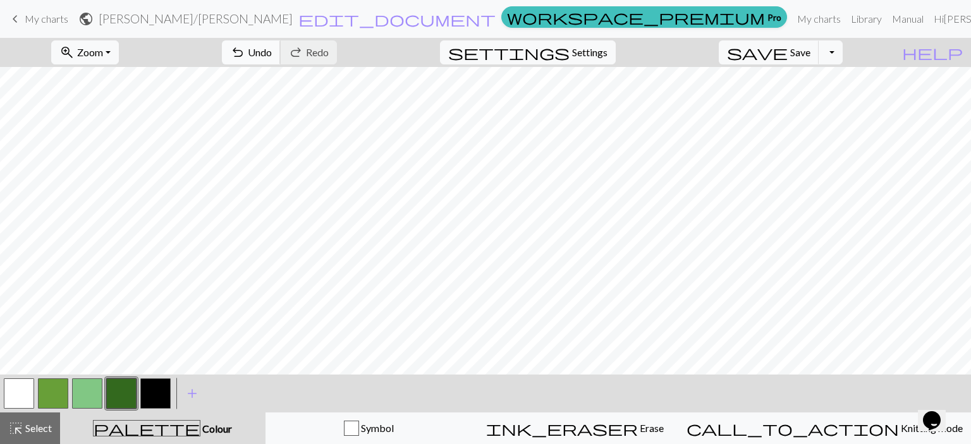
click at [245, 54] on span "undo" at bounding box center [237, 53] width 15 height 18
click at [245, 51] on span "undo" at bounding box center [237, 53] width 15 height 18
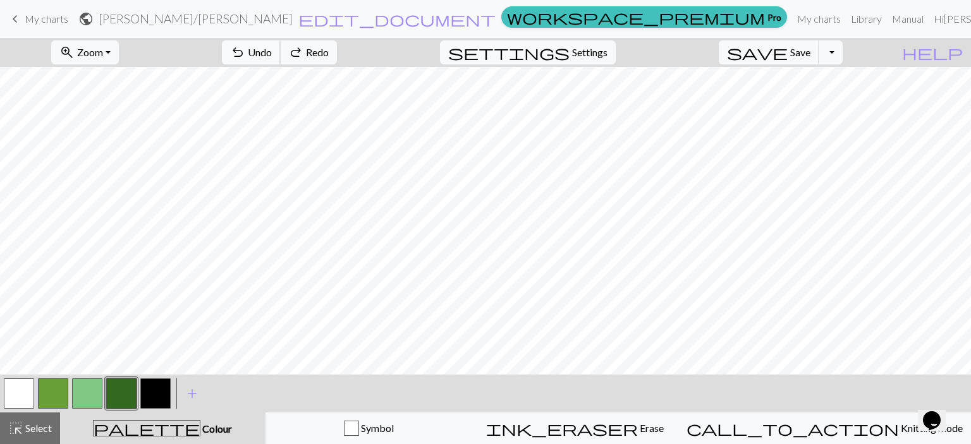
click at [245, 51] on span "undo" at bounding box center [237, 53] width 15 height 18
click at [272, 52] on span "Undo" at bounding box center [260, 52] width 24 height 12
click at [61, 391] on button "button" at bounding box center [53, 394] width 30 height 30
click at [149, 387] on button "button" at bounding box center [155, 394] width 30 height 30
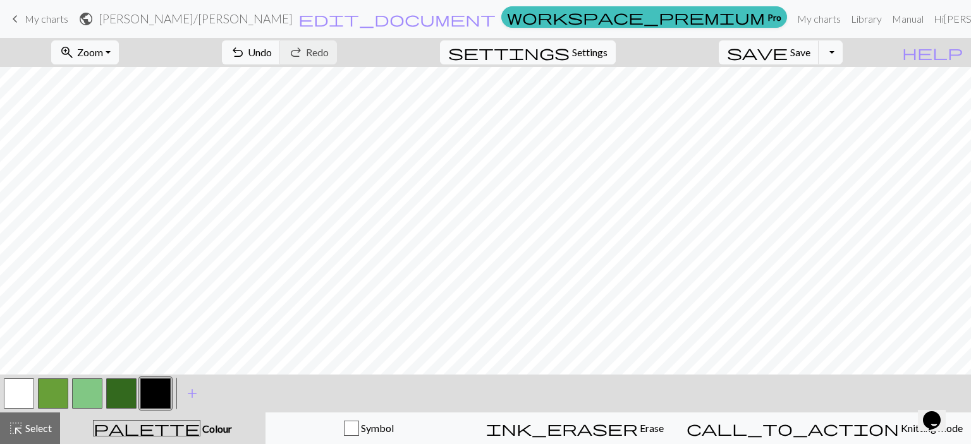
click at [50, 391] on button "button" at bounding box center [53, 394] width 30 height 30
click at [125, 391] on button "button" at bounding box center [121, 394] width 30 height 30
click at [53, 384] on button "button" at bounding box center [53, 394] width 30 height 30
click at [88, 387] on button "button" at bounding box center [87, 394] width 30 height 30
click at [130, 396] on button "button" at bounding box center [121, 394] width 30 height 30
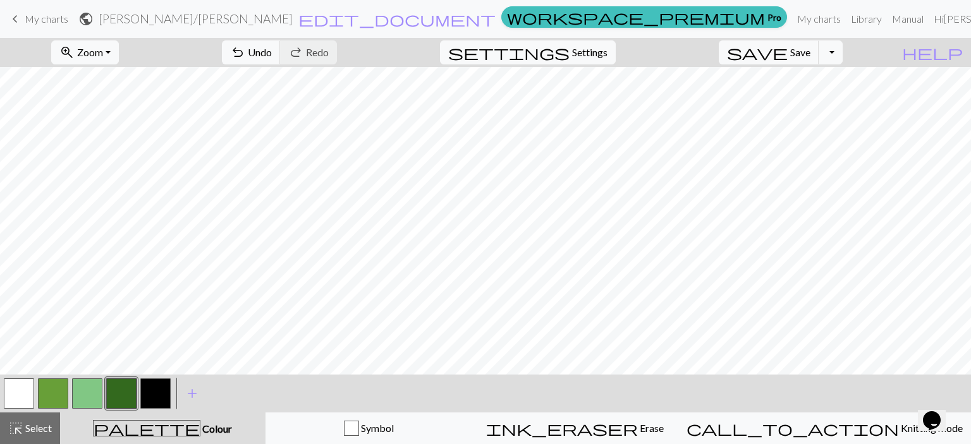
click at [94, 389] on button "button" at bounding box center [87, 394] width 30 height 30
click at [124, 386] on button "button" at bounding box center [121, 394] width 30 height 30
click at [25, 382] on button "button" at bounding box center [19, 394] width 30 height 30
click at [87, 393] on button "button" at bounding box center [87, 394] width 30 height 30
click at [23, 389] on button "button" at bounding box center [19, 394] width 30 height 30
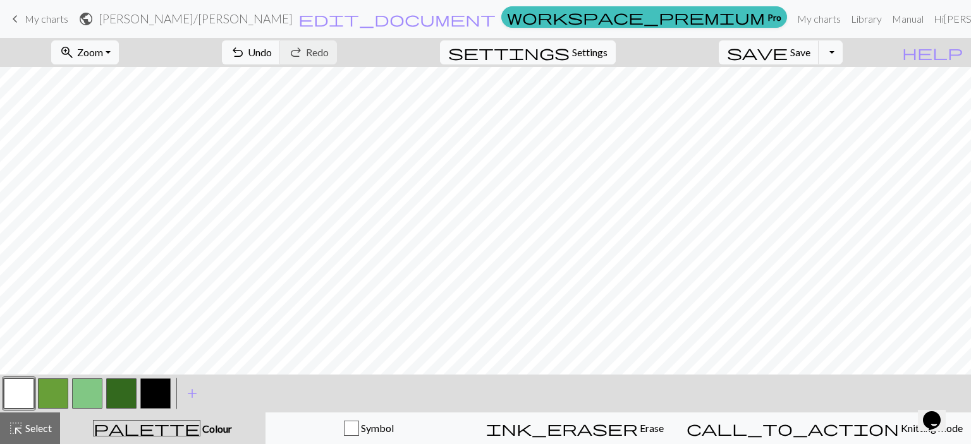
click at [90, 386] on button "button" at bounding box center [87, 394] width 30 height 30
click at [119, 386] on button "button" at bounding box center [121, 394] width 30 height 30
click at [56, 392] on button "button" at bounding box center [53, 394] width 30 height 30
click at [115, 396] on button "button" at bounding box center [121, 394] width 30 height 30
click at [64, 392] on button "button" at bounding box center [53, 394] width 30 height 30
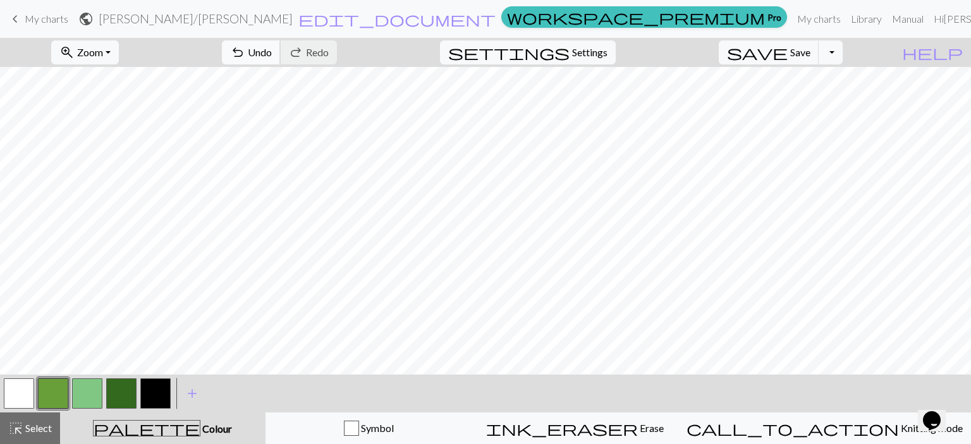
click at [245, 50] on span "undo" at bounding box center [237, 53] width 15 height 18
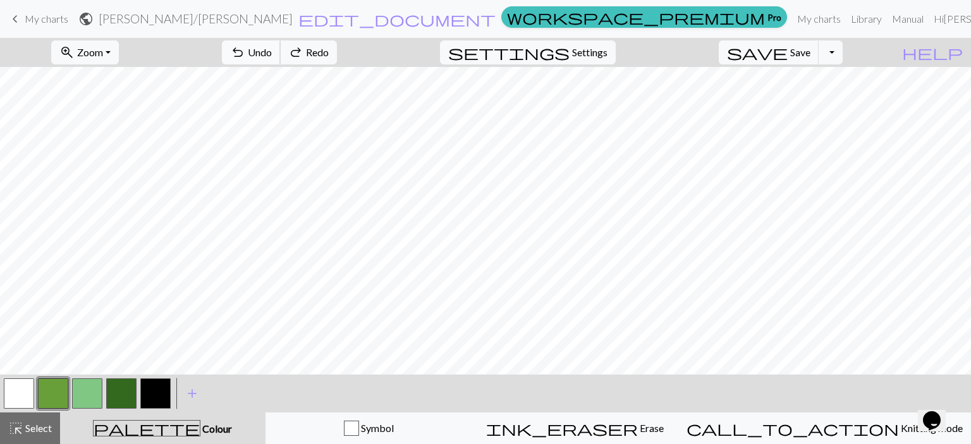
click at [272, 56] on span "Undo" at bounding box center [260, 52] width 24 height 12
click at [272, 54] on span "Undo" at bounding box center [260, 52] width 24 height 12
click at [272, 52] on span "Undo" at bounding box center [260, 52] width 24 height 12
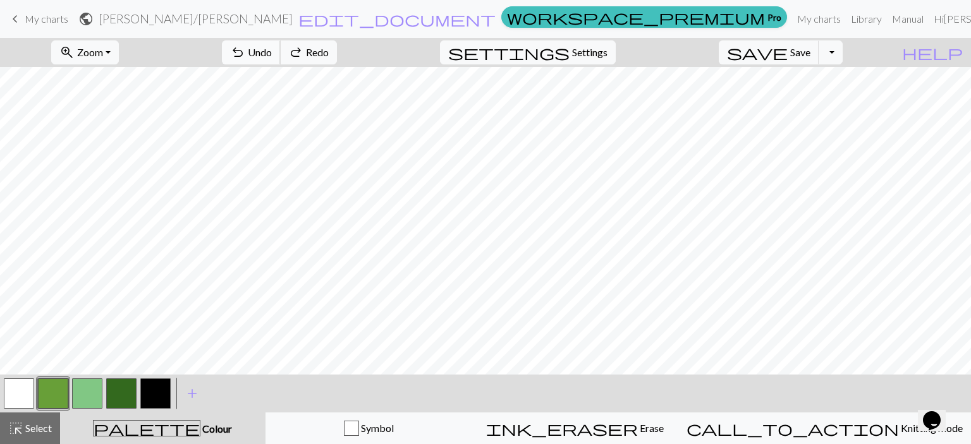
click at [272, 52] on span "Undo" at bounding box center [260, 52] width 24 height 12
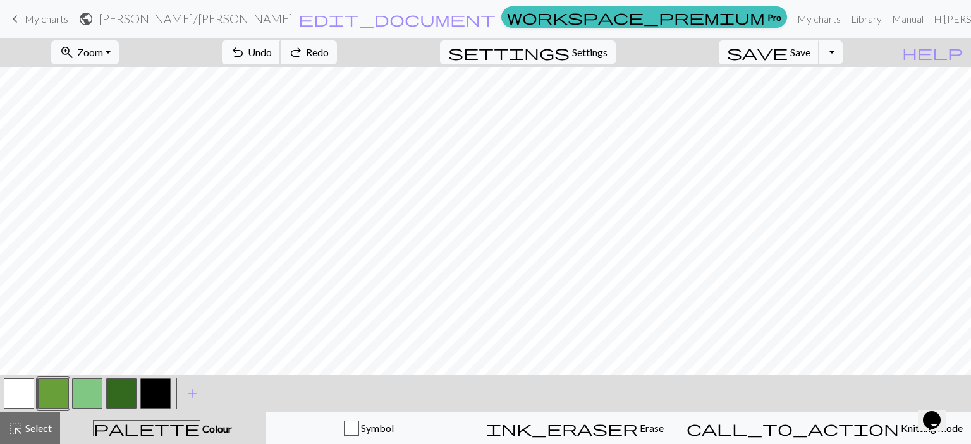
click at [272, 49] on span "Undo" at bounding box center [260, 52] width 24 height 12
click at [272, 51] on span "Undo" at bounding box center [260, 52] width 24 height 12
click at [272, 47] on span "Undo" at bounding box center [260, 52] width 24 height 12
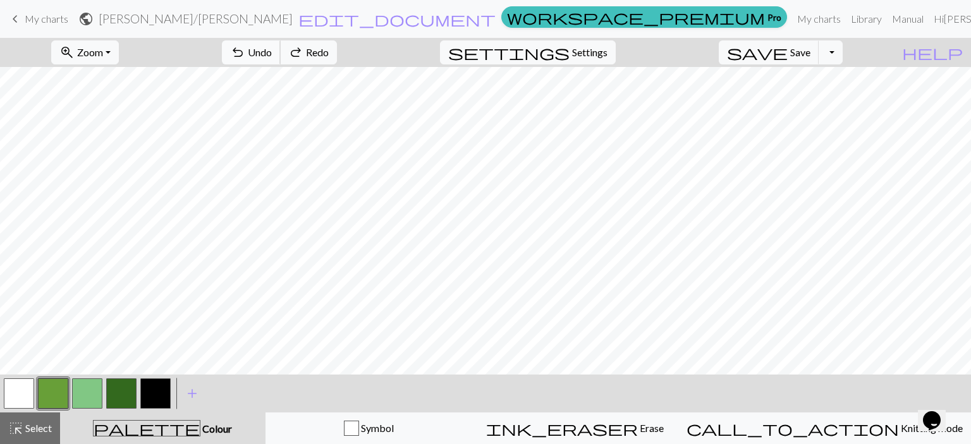
click at [272, 47] on span "Undo" at bounding box center [260, 52] width 24 height 12
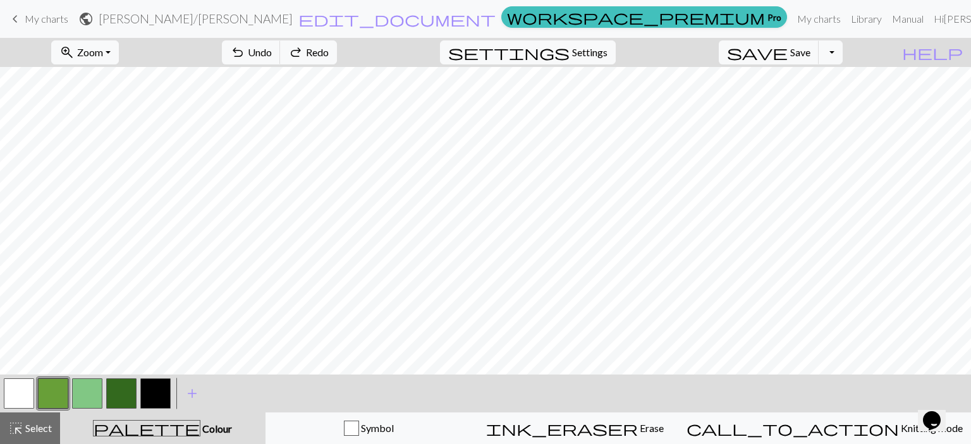
click at [119, 384] on button "button" at bounding box center [121, 394] width 30 height 30
click at [92, 384] on button "button" at bounding box center [87, 394] width 30 height 30
click at [61, 385] on button "button" at bounding box center [53, 394] width 30 height 30
click at [91, 391] on button "button" at bounding box center [87, 394] width 30 height 30
click at [61, 390] on button "button" at bounding box center [53, 394] width 30 height 30
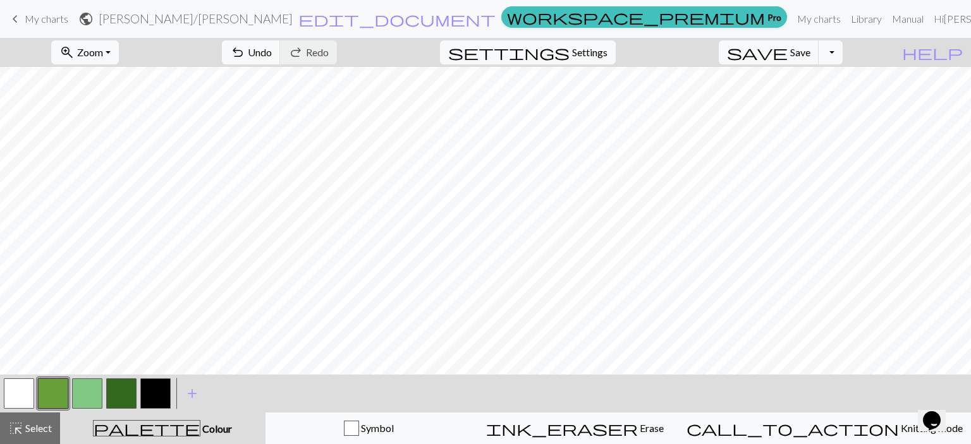
click at [81, 396] on button "button" at bounding box center [87, 394] width 30 height 30
click at [53, 386] on button "button" at bounding box center [53, 394] width 30 height 30
click at [94, 390] on button "button" at bounding box center [87, 394] width 30 height 30
click at [153, 382] on button "button" at bounding box center [155, 394] width 30 height 30
click at [94, 381] on button "button" at bounding box center [87, 394] width 30 height 30
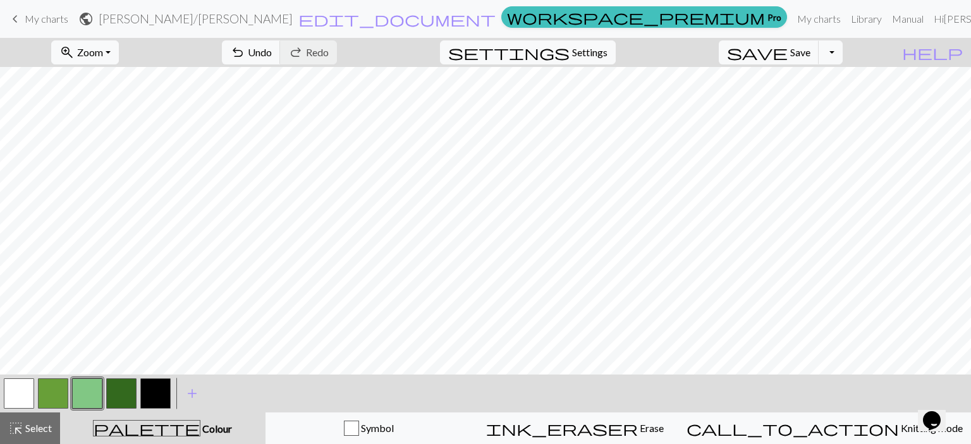
click at [20, 391] on button "button" at bounding box center [19, 394] width 30 height 30
click at [87, 404] on button "button" at bounding box center [87, 394] width 30 height 30
click at [27, 388] on button "button" at bounding box center [19, 394] width 30 height 30
click at [91, 390] on button "button" at bounding box center [87, 394] width 30 height 30
click at [19, 388] on button "button" at bounding box center [19, 394] width 30 height 30
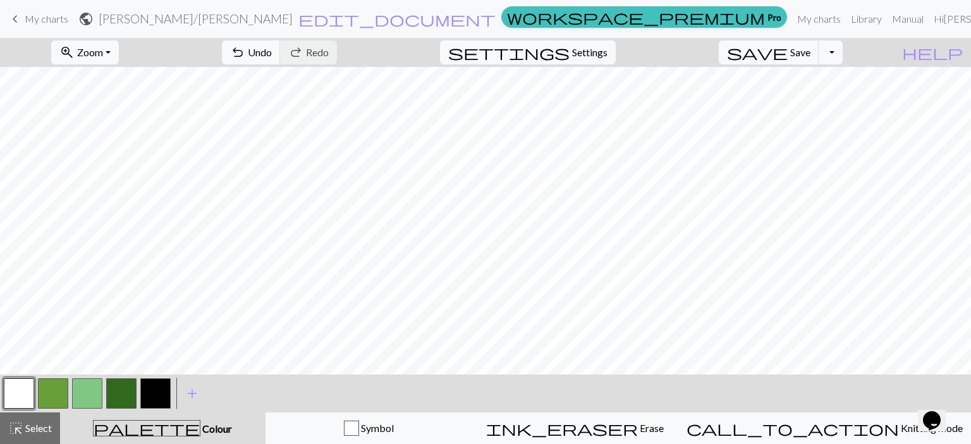
click at [89, 394] on button "button" at bounding box center [87, 394] width 30 height 30
click at [29, 386] on button "button" at bounding box center [19, 394] width 30 height 30
click at [88, 389] on button "button" at bounding box center [87, 394] width 30 height 30
click at [27, 384] on button "button" at bounding box center [19, 394] width 30 height 30
click at [810, 51] on span "Save" at bounding box center [800, 52] width 20 height 12
